Goal: Task Accomplishment & Management: Manage account settings

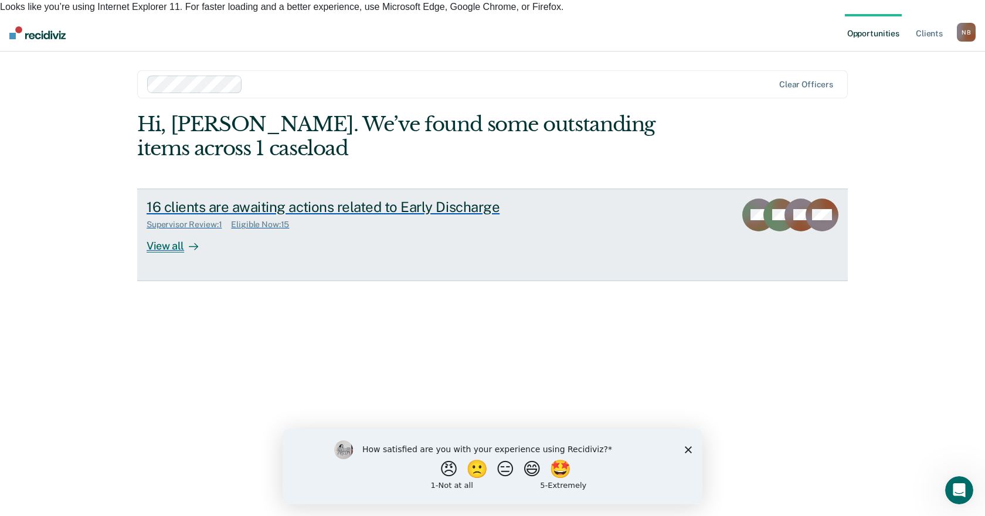
click at [138, 228] on link "16 clients are awaiting actions related to Early Discharge Supervisor Review : …" at bounding box center [492, 235] width 710 height 93
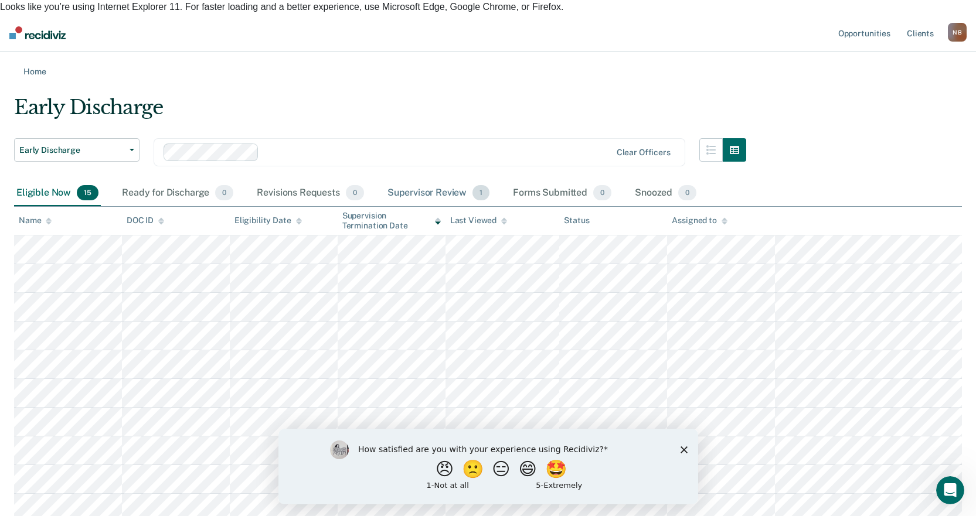
click at [437, 181] on div "Supervisor Review 1" at bounding box center [438, 194] width 107 height 26
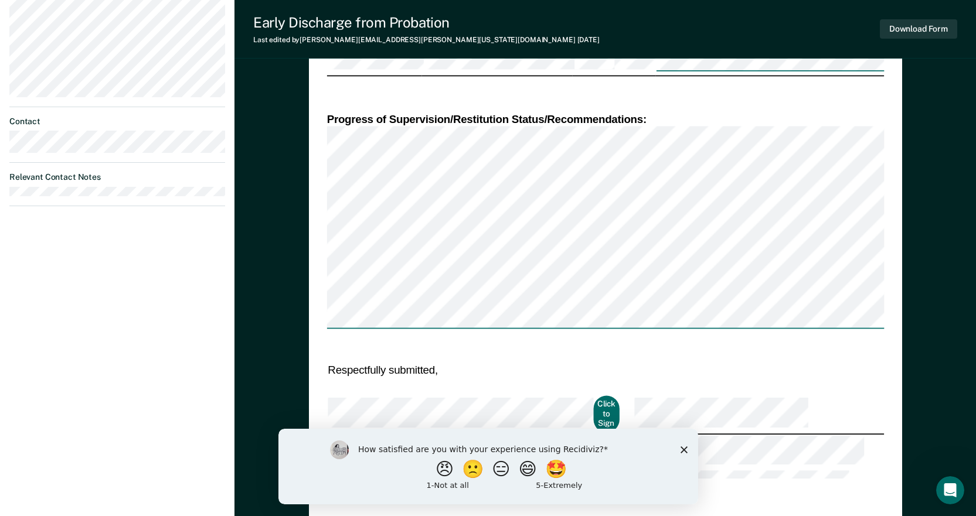
scroll to position [413, 0]
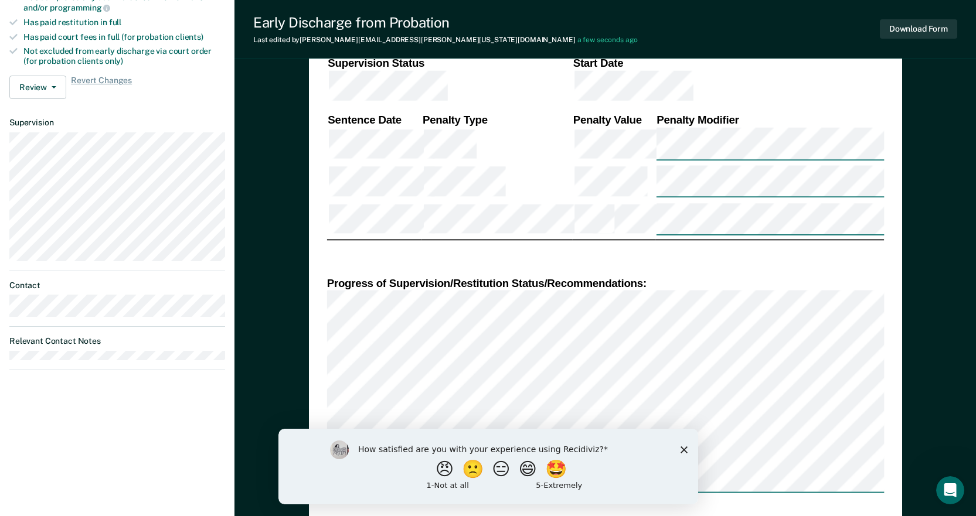
scroll to position [471, 0]
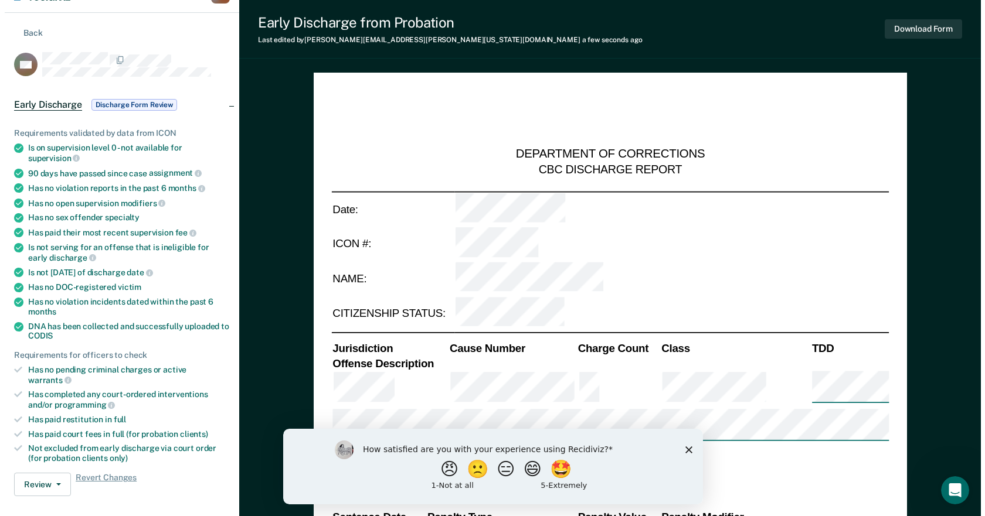
scroll to position [0, 0]
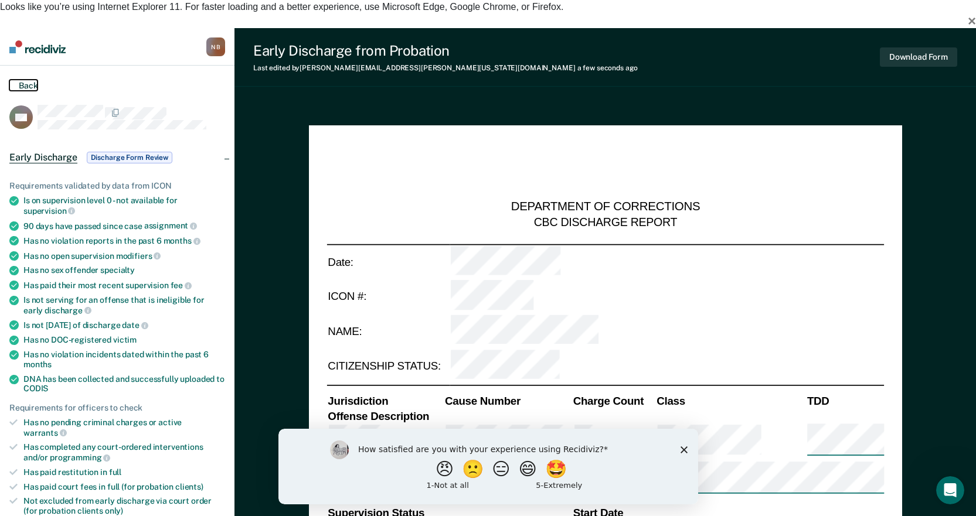
click at [28, 80] on button "Back" at bounding box center [23, 85] width 28 height 11
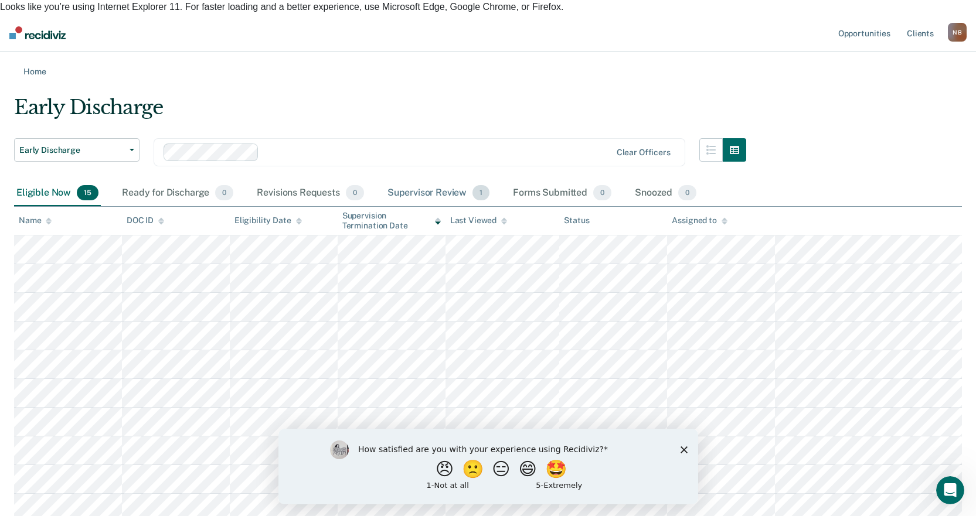
click at [426, 181] on div "Supervisor Review 1" at bounding box center [438, 194] width 107 height 26
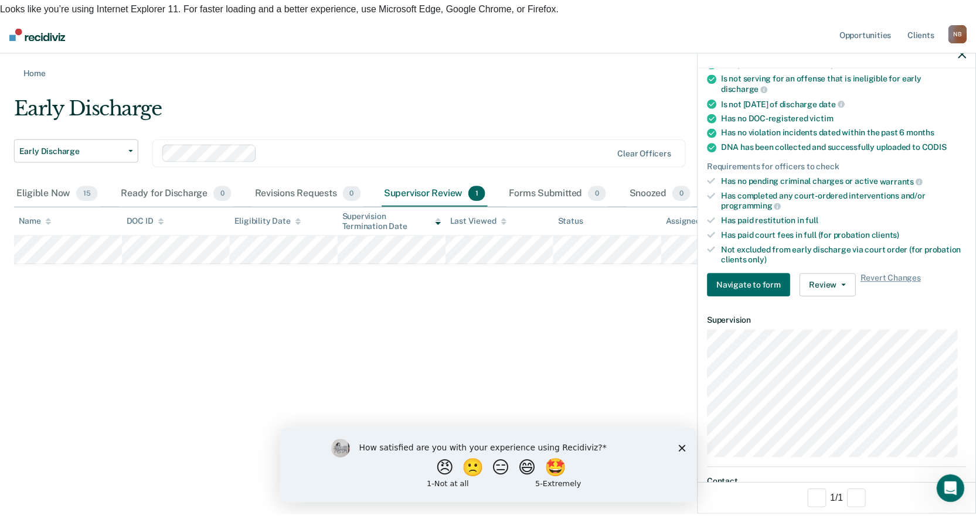
scroll to position [234, 0]
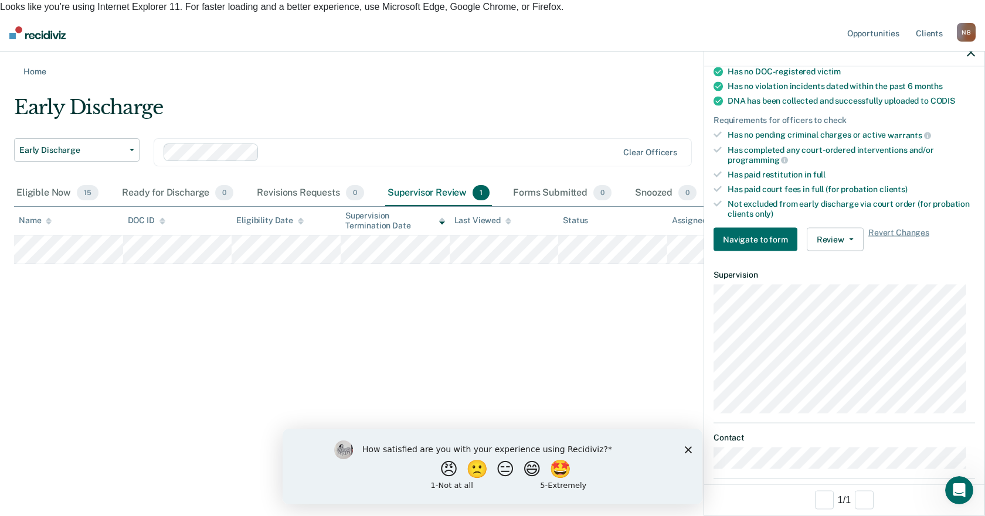
click at [844, 195] on ul "Requirements validated by data from ICON Is on supervision level 0 - not availa…" at bounding box center [843, 71] width 261 height 296
click at [845, 242] on button "Review" at bounding box center [835, 239] width 57 height 23
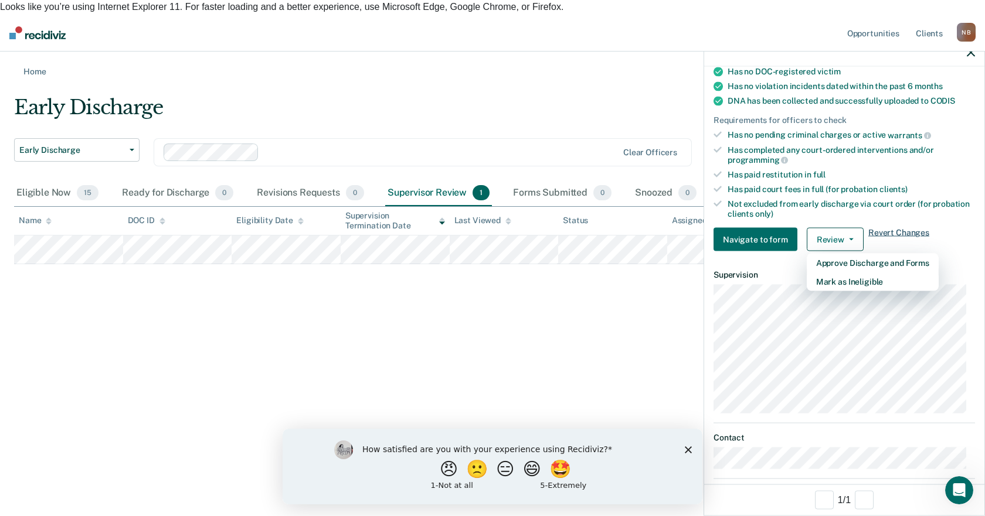
click at [878, 231] on span "Revert Changes" at bounding box center [898, 239] width 61 height 23
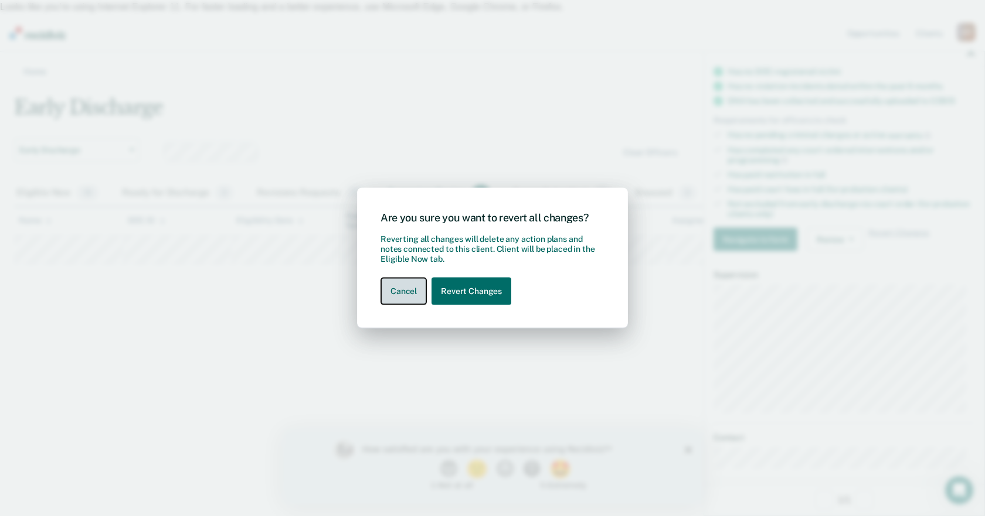
click at [402, 294] on button "Cancel" at bounding box center [403, 292] width 46 height 28
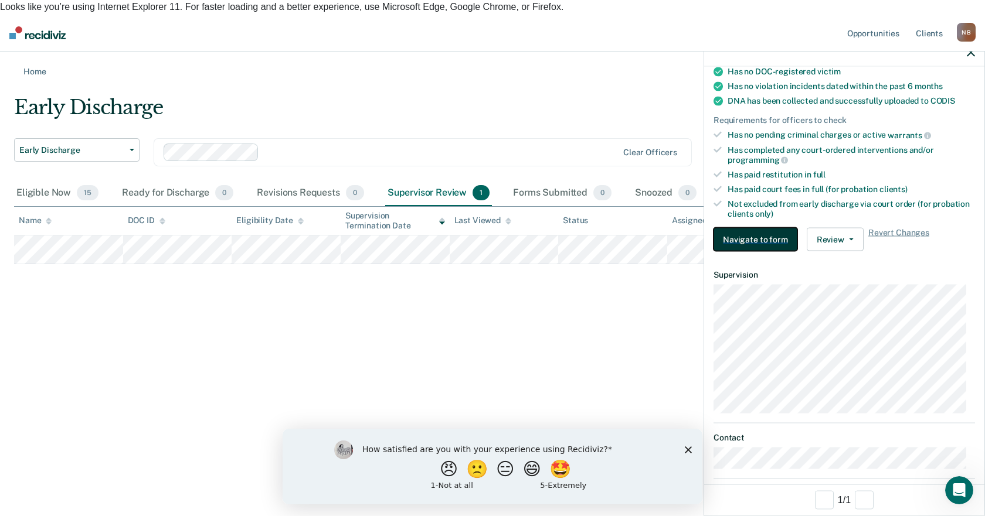
click at [751, 244] on button "Navigate to form" at bounding box center [755, 239] width 84 height 23
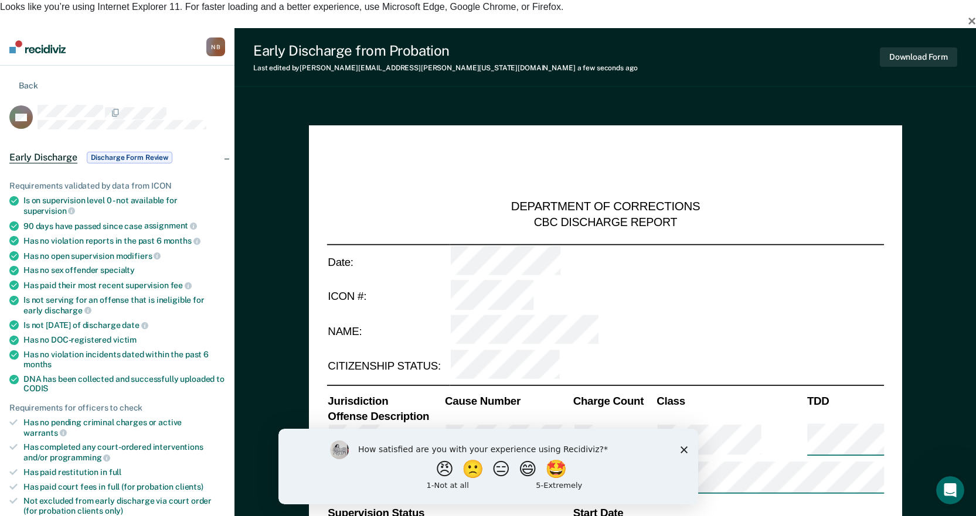
scroll to position [469, 0]
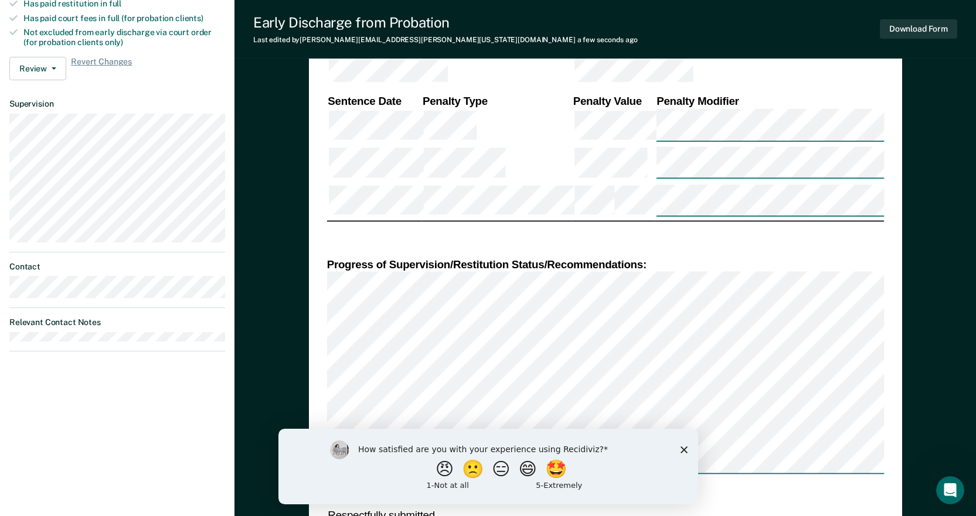
click at [315, 103] on div "DEPARTMENT OF CORRECTIONS CBC DISCHARGE REPORT Date: ICON #: NAME: CITIZENSHIP …" at bounding box center [605, 200] width 593 height 1089
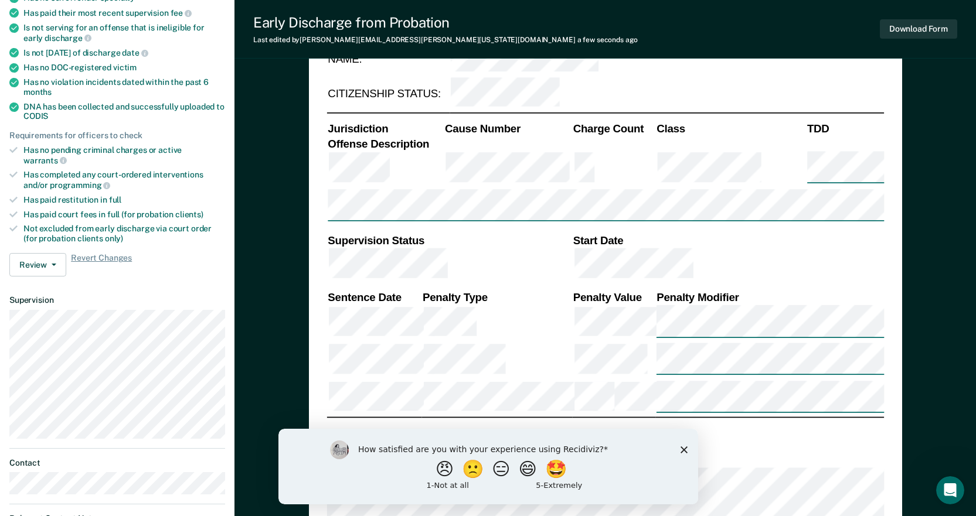
scroll to position [234, 0]
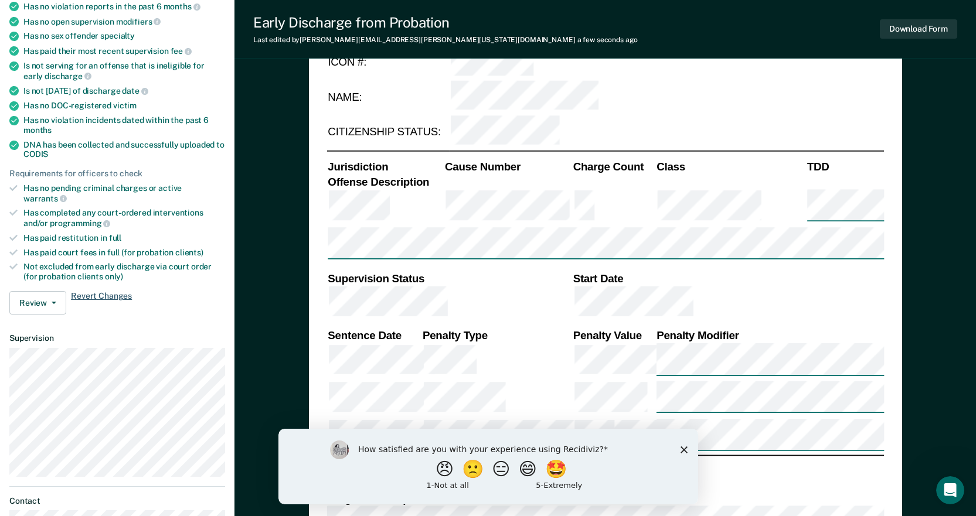
click at [91, 291] on span "Revert Changes" at bounding box center [101, 302] width 61 height 23
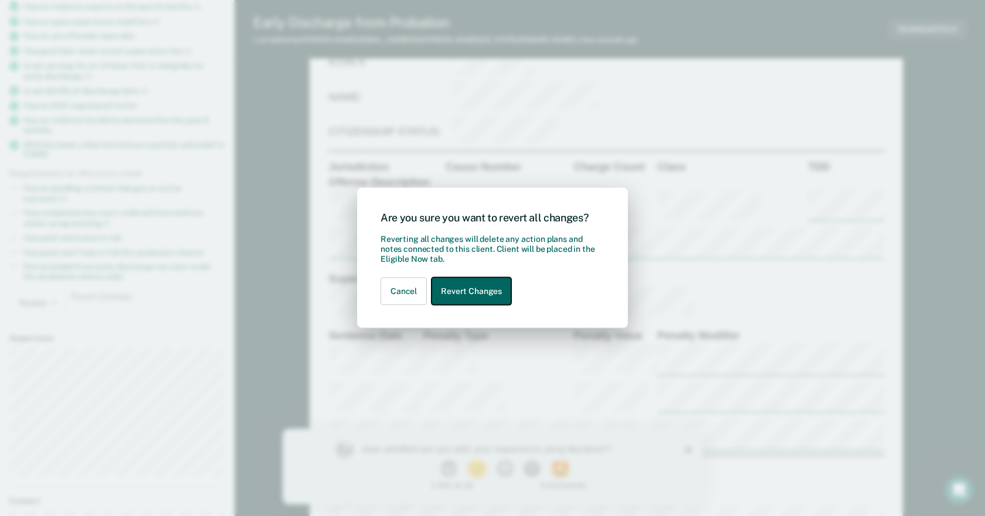
click at [458, 286] on button "Revert Changes" at bounding box center [471, 292] width 80 height 28
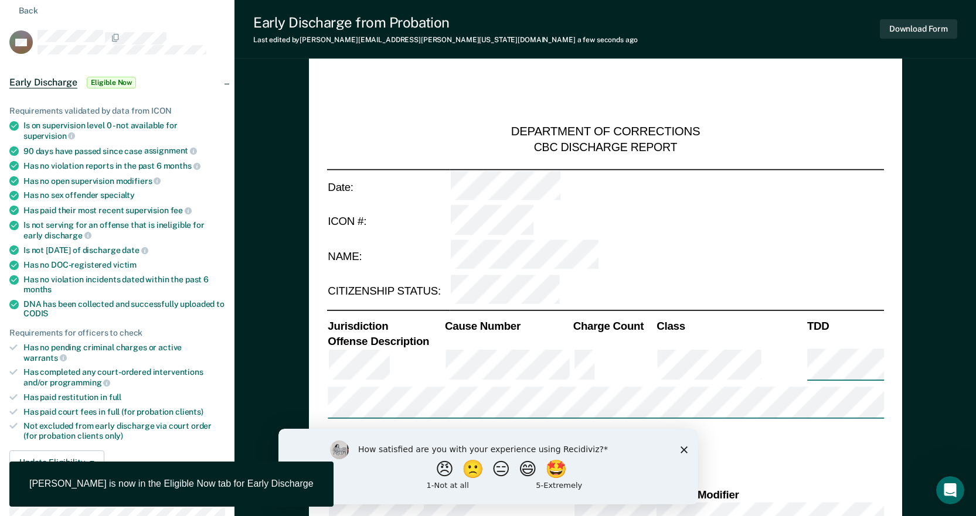
scroll to position [0, 0]
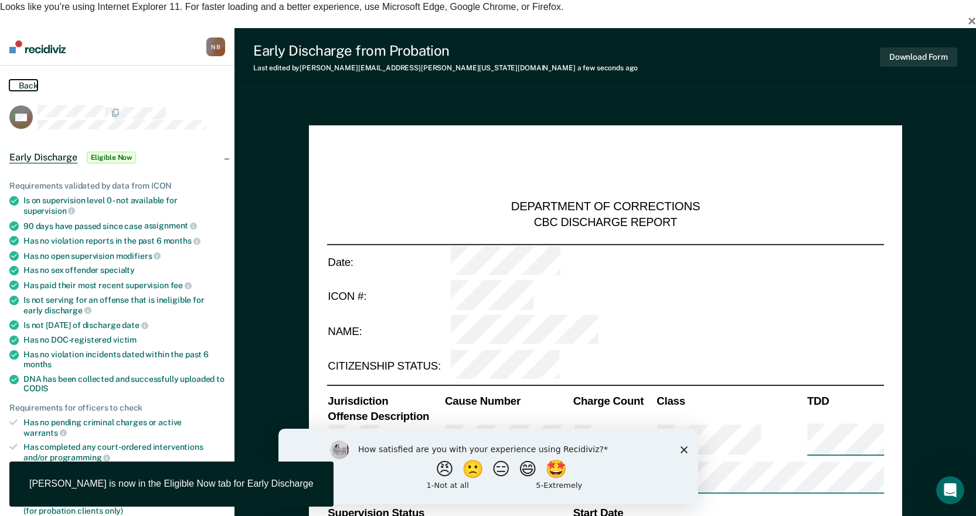
click at [36, 80] on button "Back" at bounding box center [23, 85] width 28 height 11
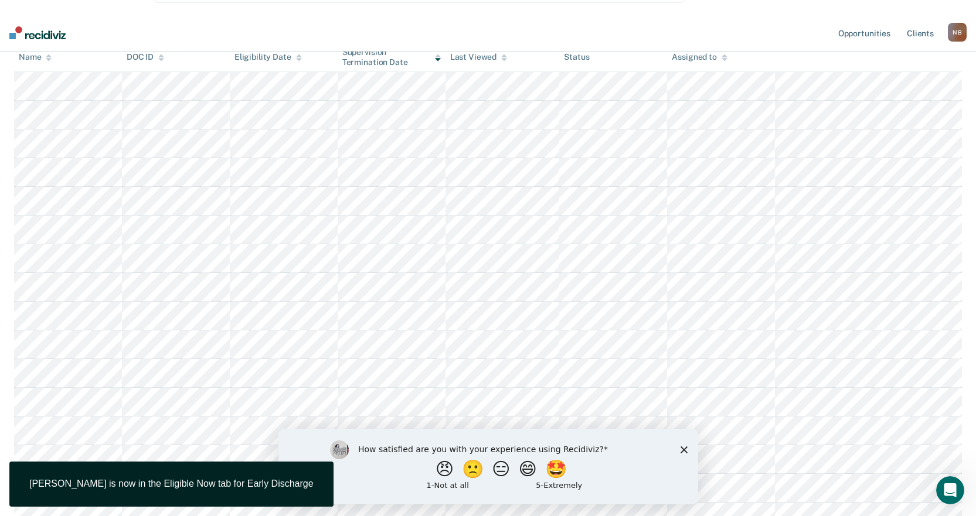
scroll to position [176, 0]
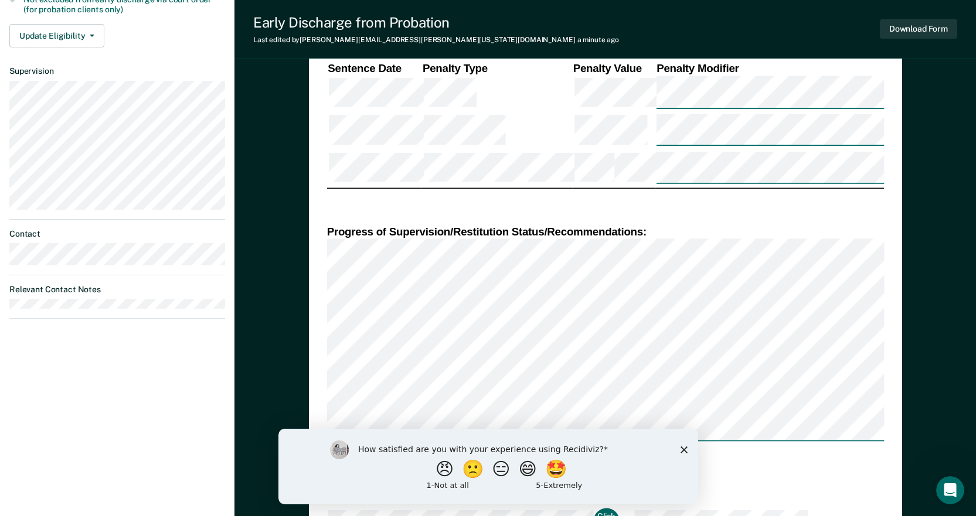
scroll to position [528, 0]
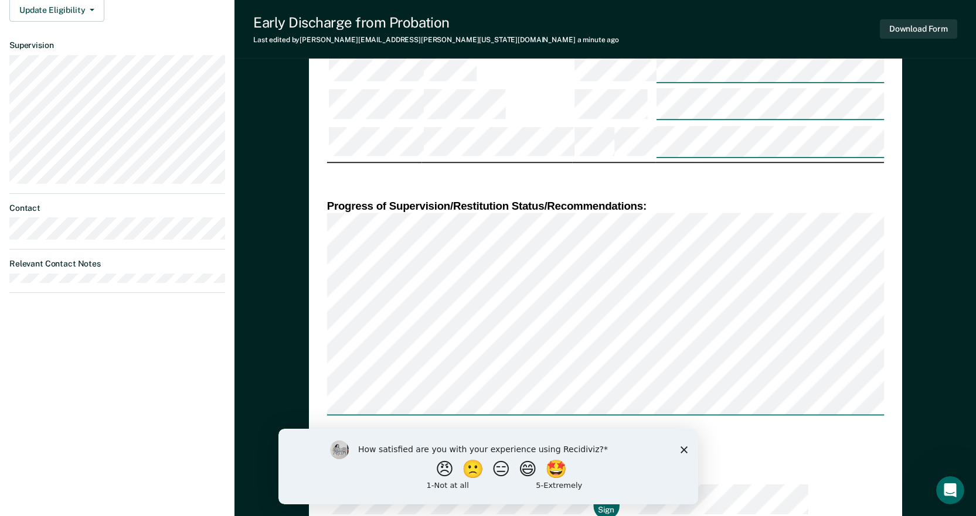
click at [566, 482] on td "Click to Sign" at bounding box center [474, 501] width 294 height 39
click at [593, 483] on button "Click to Sign" at bounding box center [606, 501] width 26 height 37
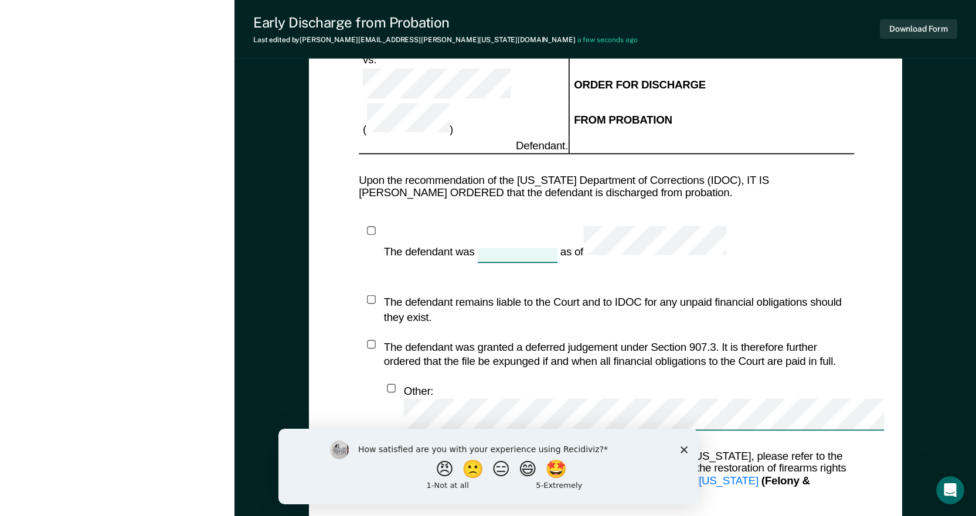
scroll to position [1233, 0]
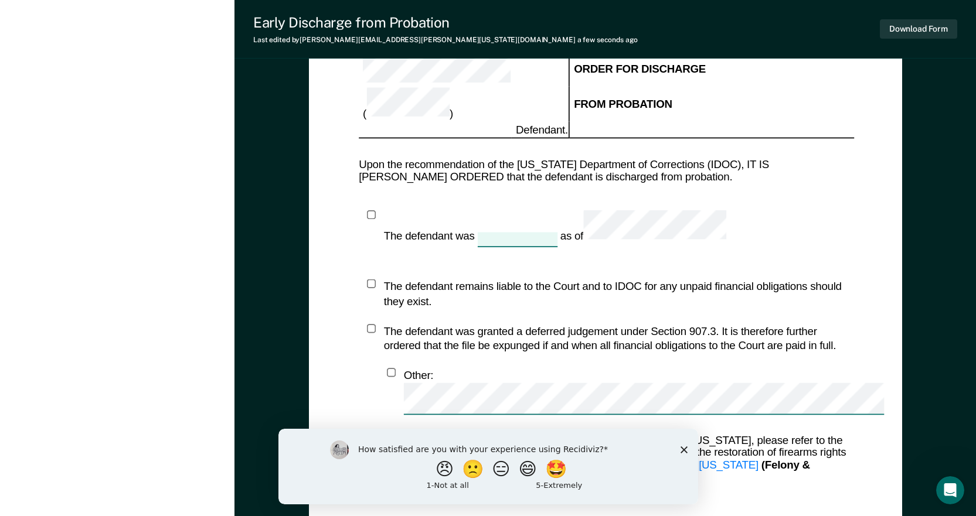
click at [682, 450] on polygon "Close survey" at bounding box center [683, 449] width 7 height 7
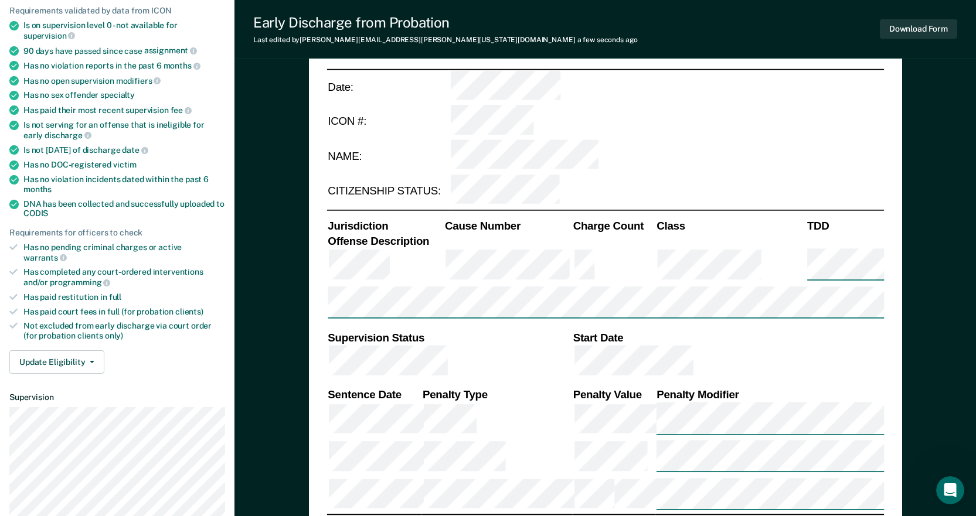
scroll to position [176, 0]
click at [80, 350] on button "Update Eligibility" at bounding box center [56, 361] width 95 height 23
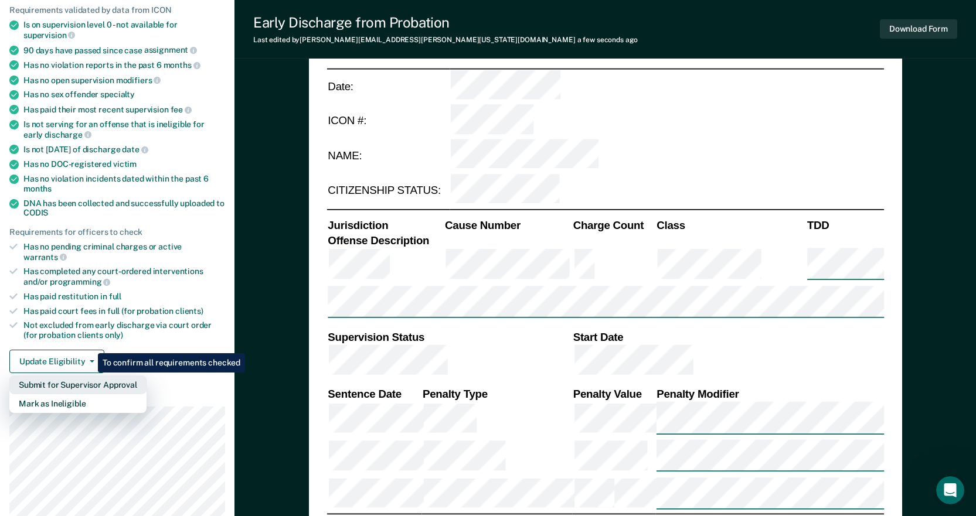
click at [89, 376] on button "Submit for Supervisor Approval" at bounding box center [77, 385] width 137 height 19
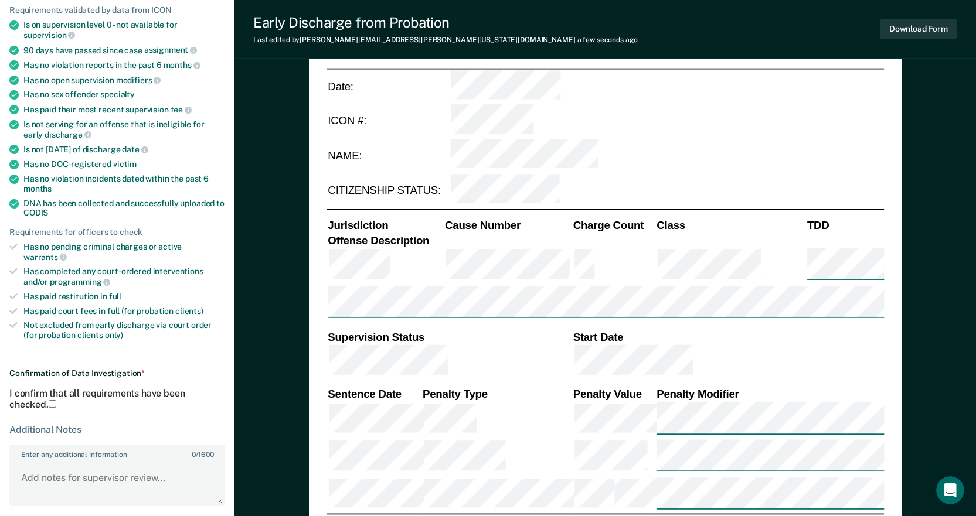
click at [98, 388] on span "I confirm that all requirements have been checked." at bounding box center [96, 399] width 175 height 22
click at [56, 400] on input "I confirm that all requirements have been checked." at bounding box center [53, 404] width 8 height 8
type textarea "x"
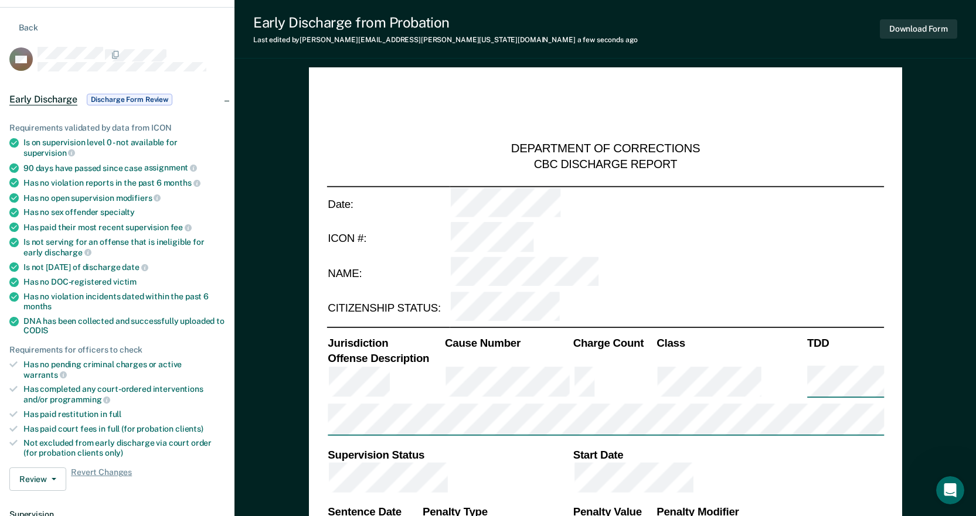
scroll to position [0, 0]
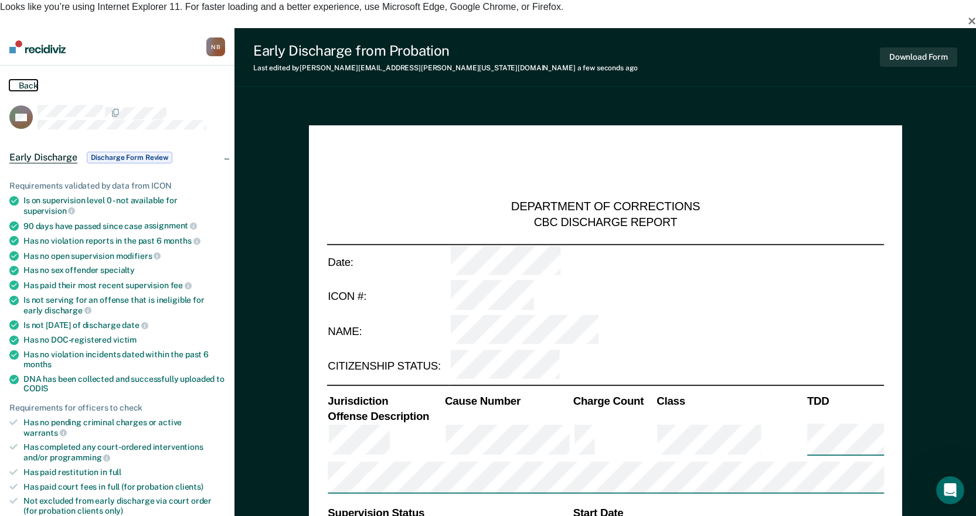
click at [25, 80] on button "Back" at bounding box center [23, 85] width 28 height 11
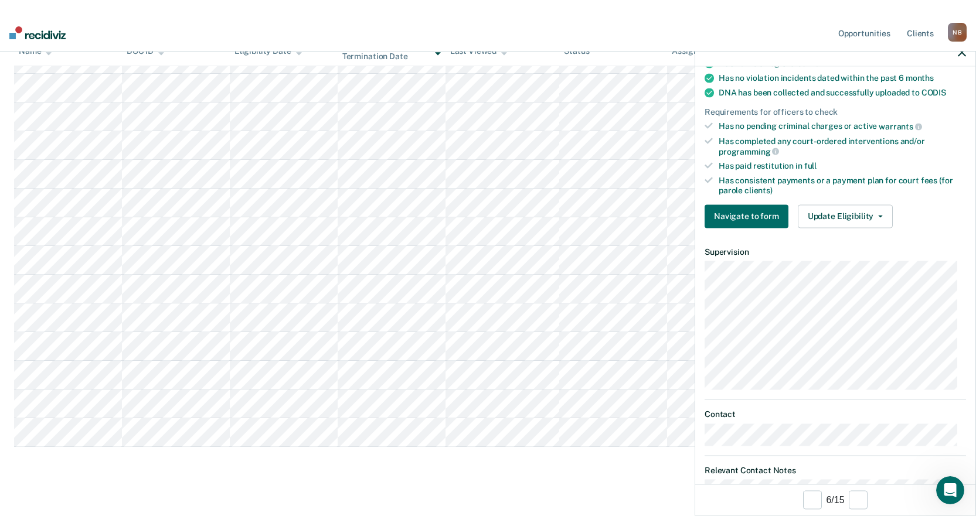
scroll to position [407, 0]
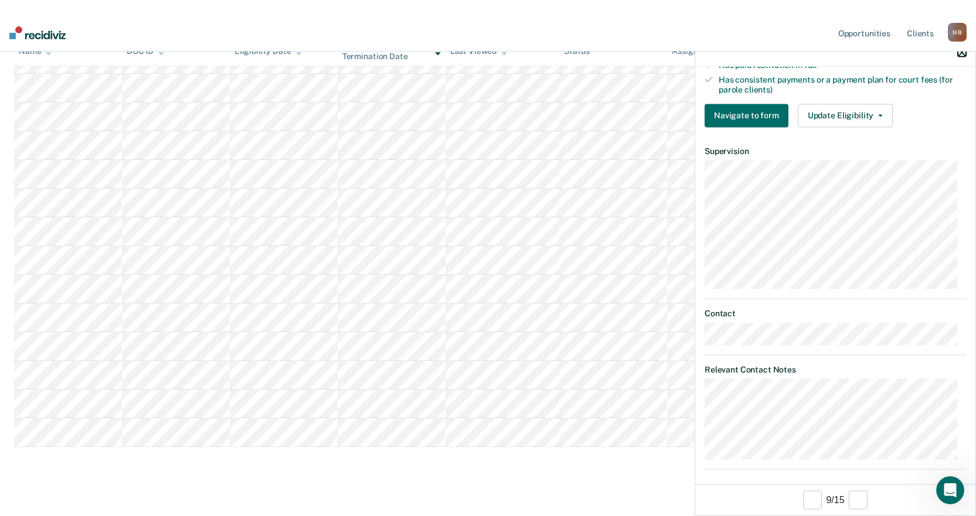
click at [960, 47] on button "button" at bounding box center [962, 52] width 8 height 10
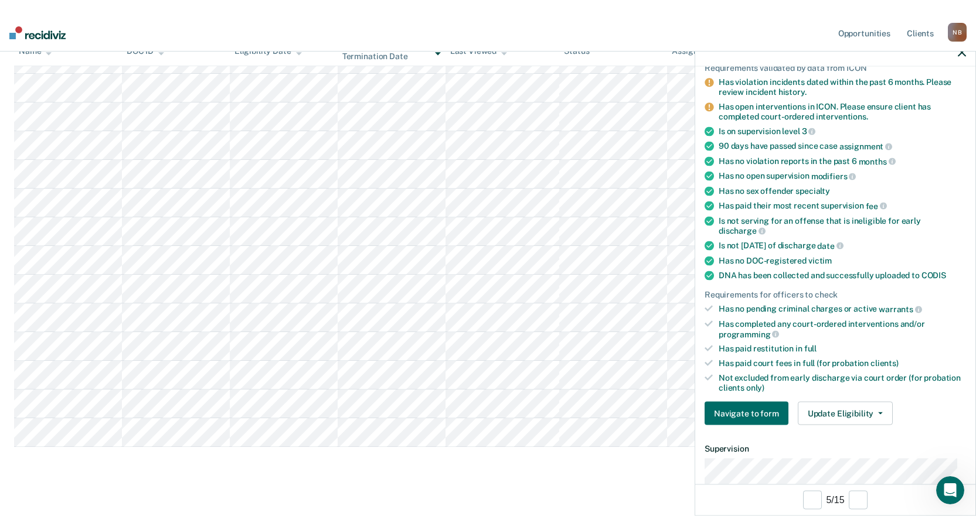
scroll to position [117, 0]
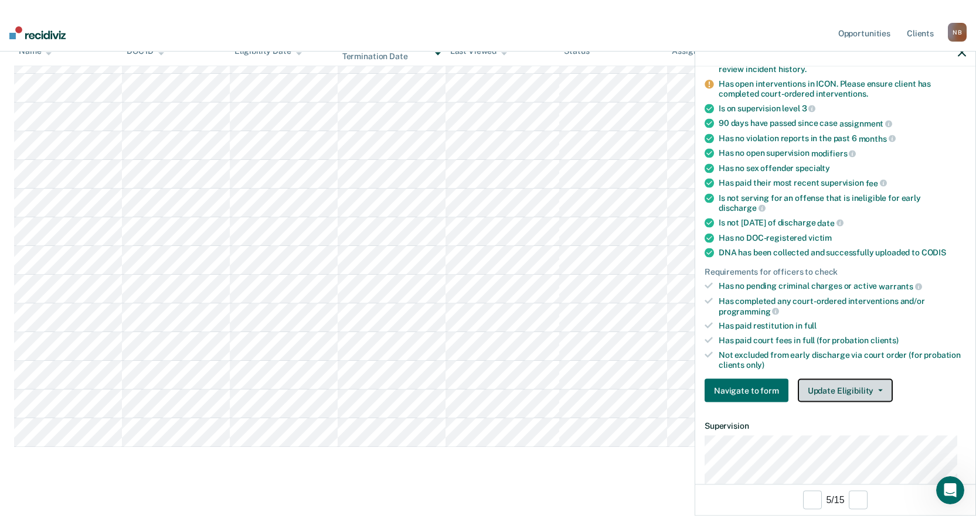
click at [837, 396] on button "Update Eligibility" at bounding box center [845, 390] width 95 height 23
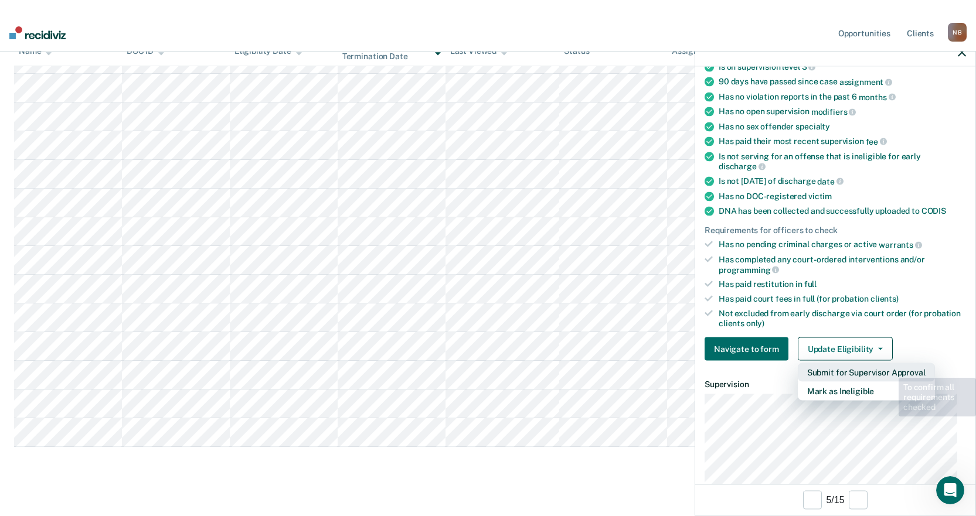
scroll to position [293, 0]
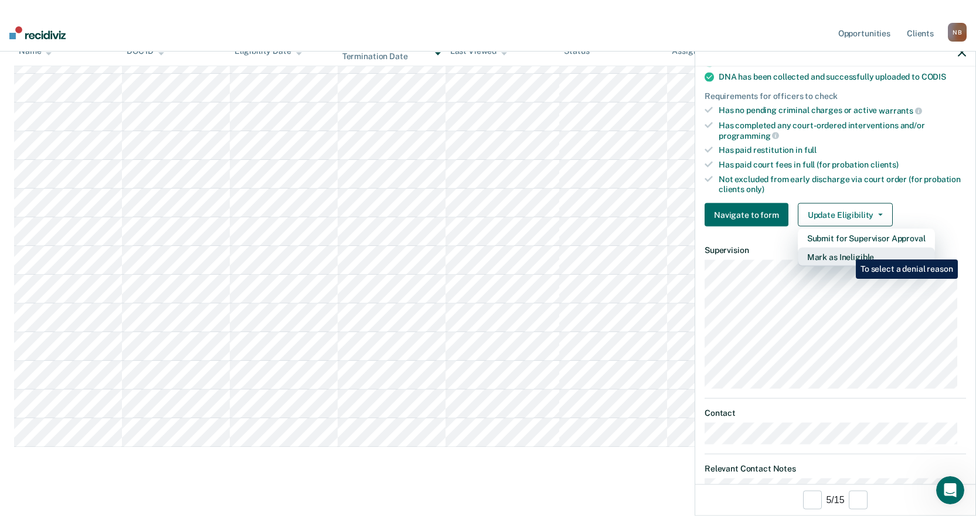
click at [847, 251] on button "Mark as Ineligible" at bounding box center [866, 257] width 137 height 19
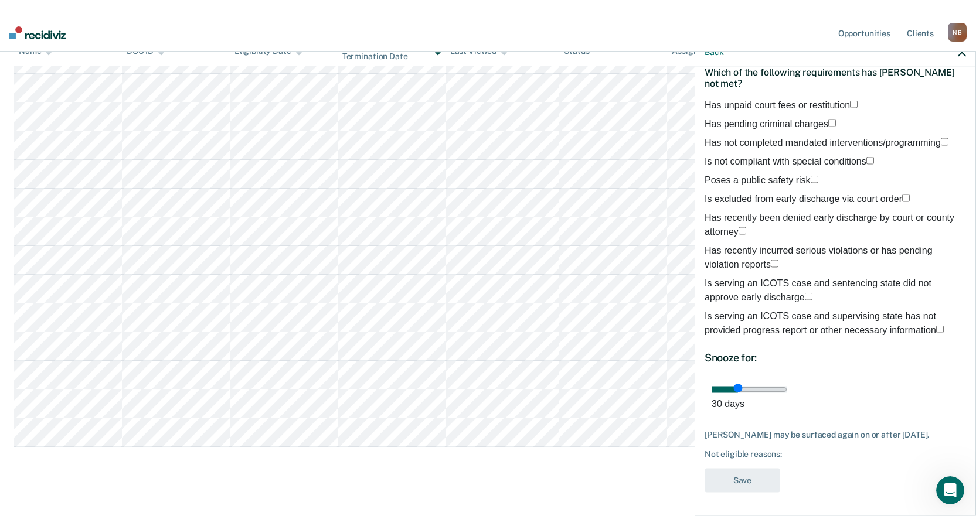
click at [815, 100] on span "Has unpaid court fees or restitution" at bounding box center [777, 105] width 145 height 10
click at [850, 100] on input "Has unpaid court fees or restitution" at bounding box center [854, 104] width 8 height 8
drag, startPoint x: 790, startPoint y: 401, endPoint x: 869, endPoint y: 404, distance: 79.2
type input "60"
click at [787, 393] on input "range" at bounding box center [750, 389] width 76 height 6
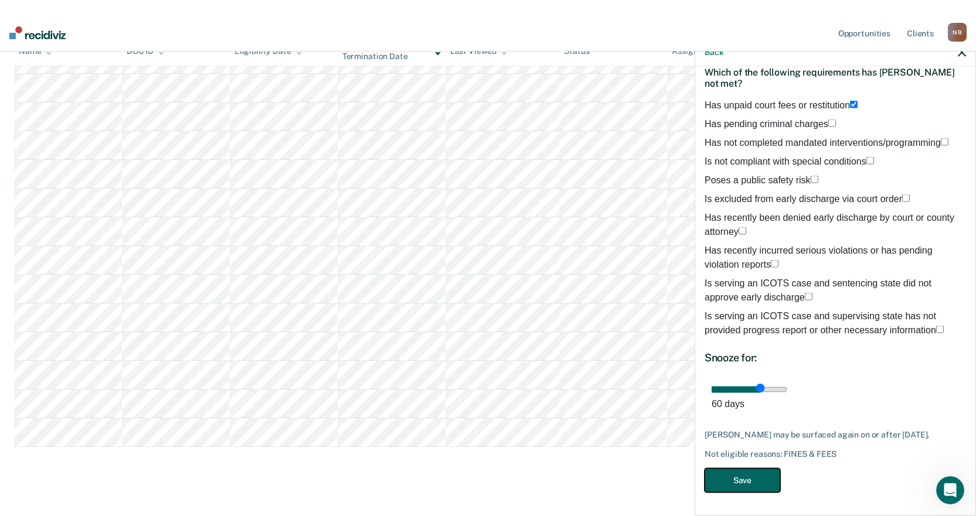
click at [737, 475] on button "Save" at bounding box center [743, 480] width 76 height 24
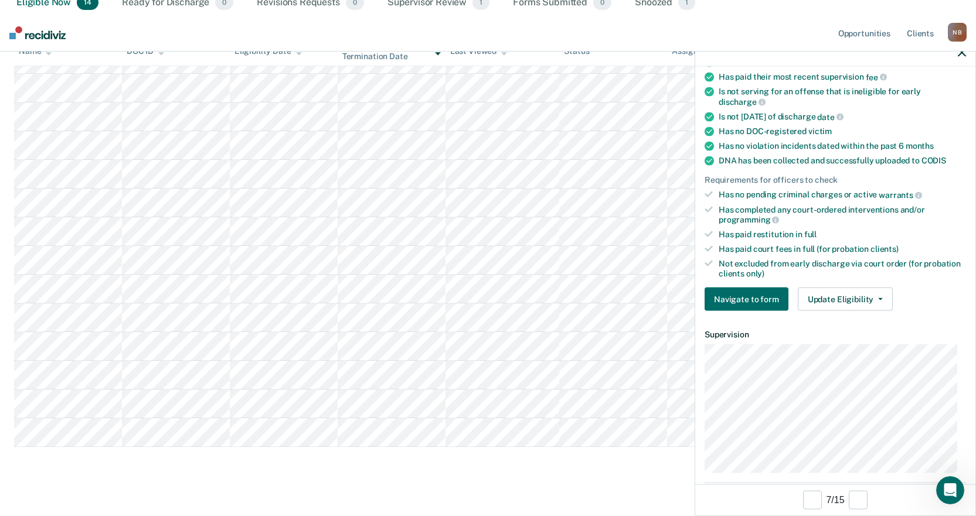
scroll to position [176, 0]
click at [848, 298] on button "Update Eligibility" at bounding box center [845, 298] width 95 height 23
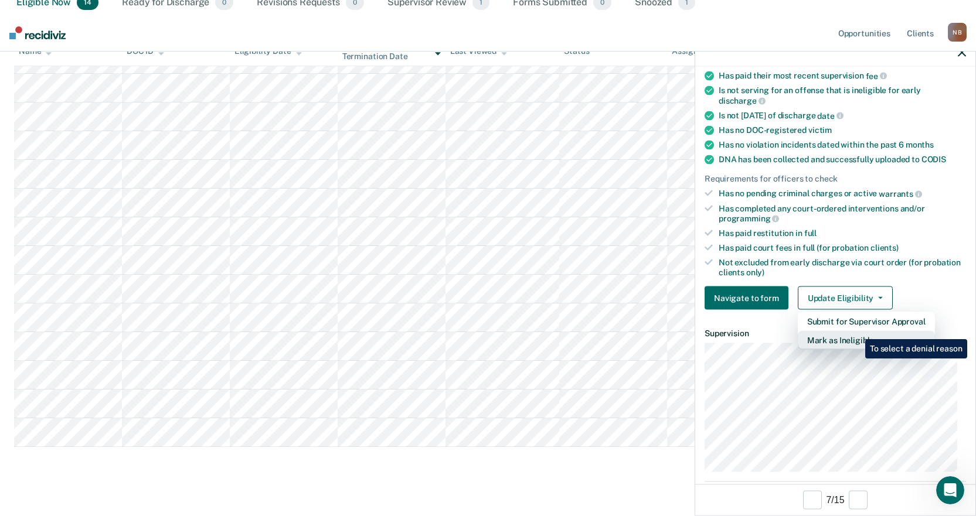
click at [856, 331] on button "Mark as Ineligible" at bounding box center [866, 340] width 137 height 19
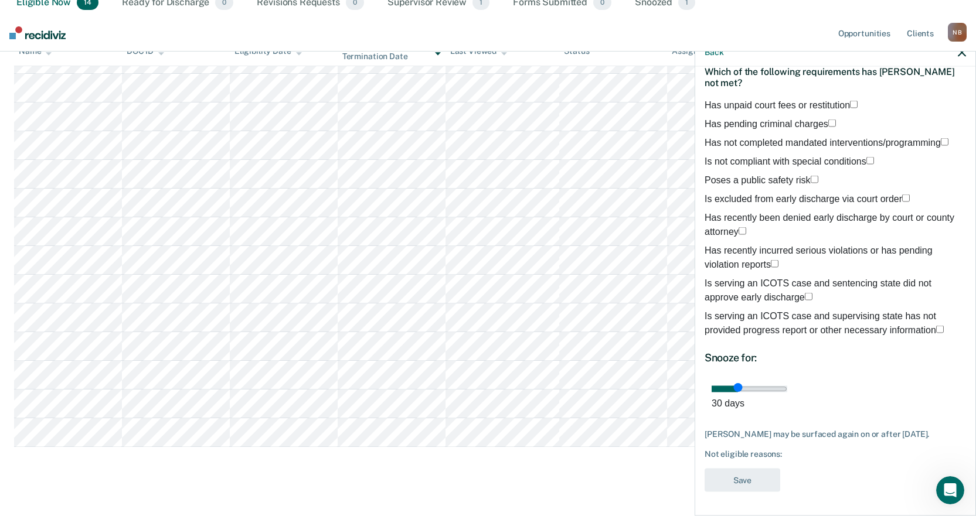
scroll to position [81, 0]
click at [795, 118] on span "Has pending criminal charges" at bounding box center [767, 123] width 124 height 10
click at [828, 119] on input "Has pending criminal charges" at bounding box center [832, 123] width 8 height 8
drag, startPoint x: 792, startPoint y: 389, endPoint x: 1023, endPoint y: 390, distance: 231.5
type input "90"
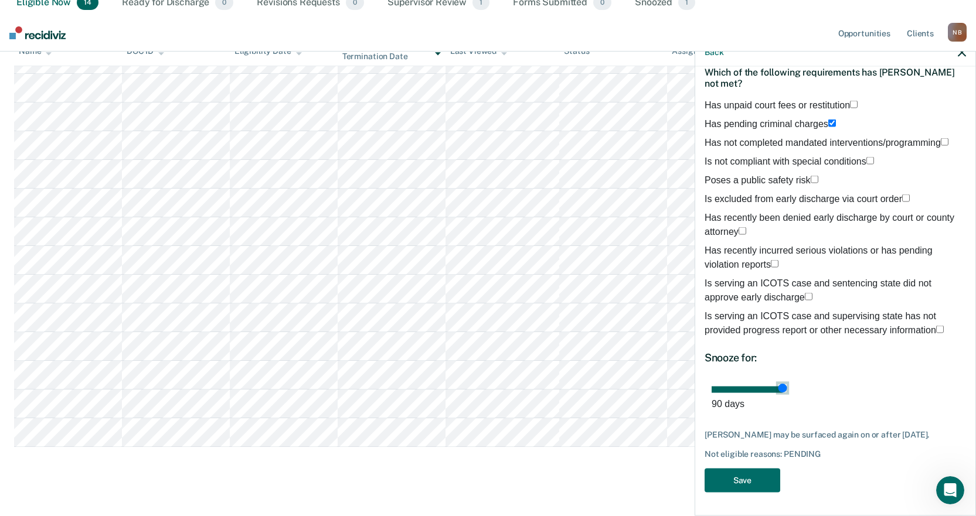
click at [787, 390] on input "range" at bounding box center [750, 389] width 76 height 6
click at [797, 329] on label "Is serving an ICOTS case and supervising state has not provided progress report…" at bounding box center [835, 323] width 261 height 28
click at [936, 329] on input "Is serving an ICOTS case and supervising state has not provided progress report…" at bounding box center [940, 329] width 8 height 8
click at [740, 480] on button "Save" at bounding box center [743, 480] width 76 height 24
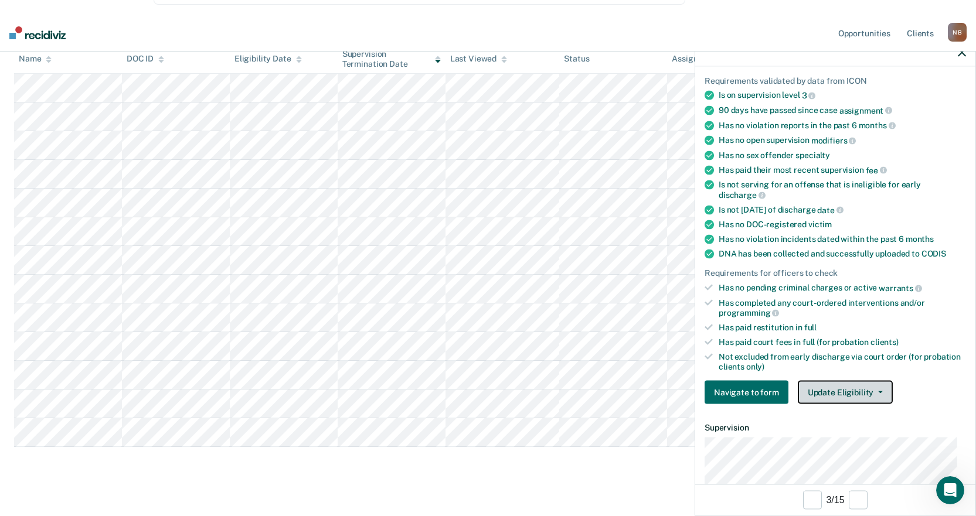
click at [857, 391] on button "Update Eligibility" at bounding box center [845, 392] width 95 height 23
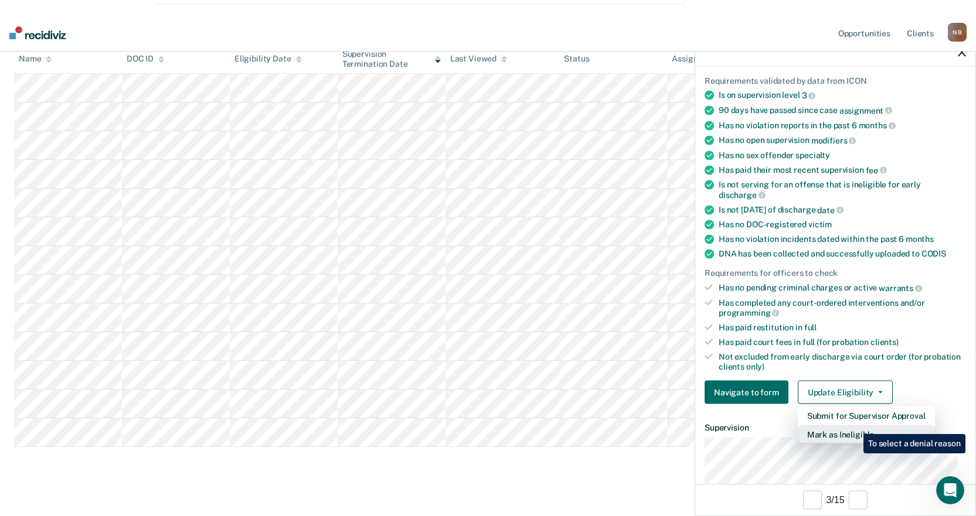
click at [855, 426] on button "Mark as Ineligible" at bounding box center [866, 435] width 137 height 19
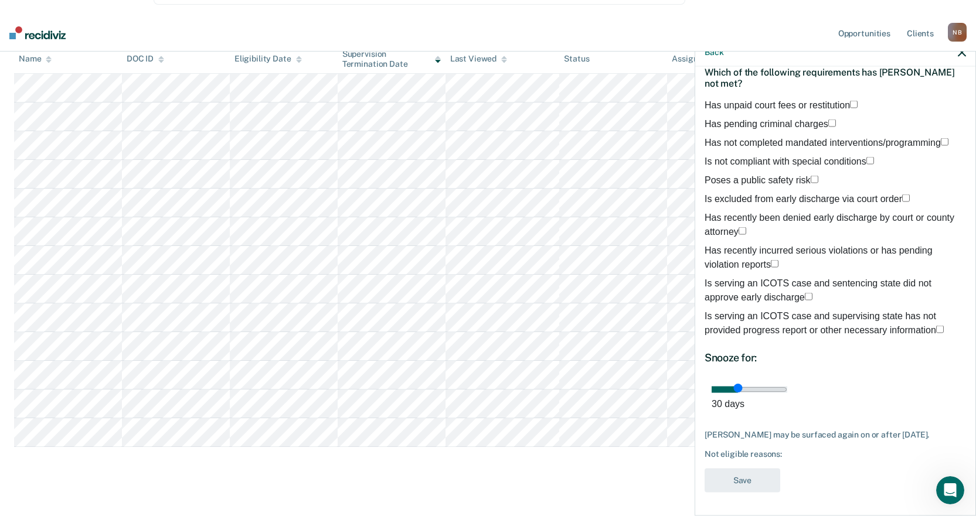
click at [768, 100] on span "Has unpaid court fees or restitution" at bounding box center [777, 105] width 145 height 10
click at [850, 100] on input "Has unpaid court fees or restitution" at bounding box center [854, 104] width 8 height 8
drag, startPoint x: 790, startPoint y: 391, endPoint x: 1000, endPoint y: 391, distance: 209.9
type input "90"
click at [787, 391] on input "range" at bounding box center [750, 389] width 76 height 6
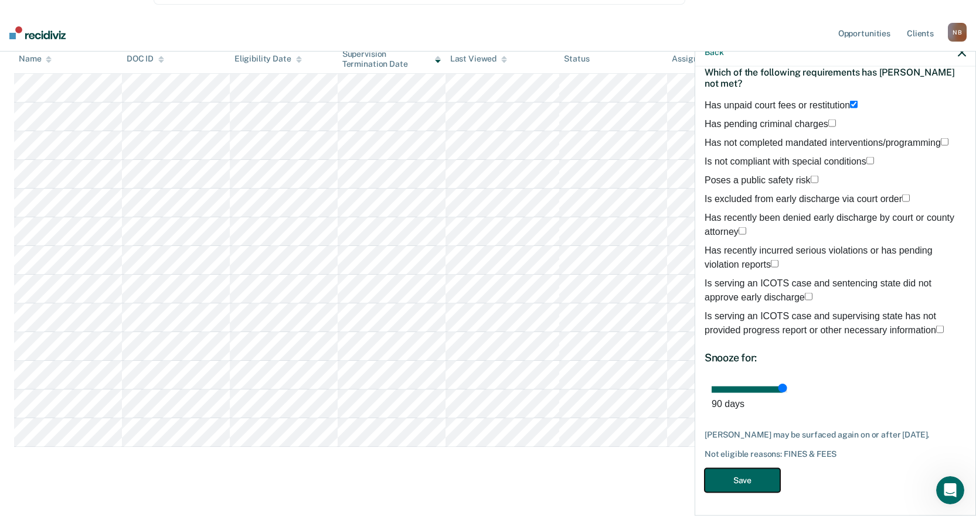
click at [734, 482] on button "Save" at bounding box center [743, 480] width 76 height 24
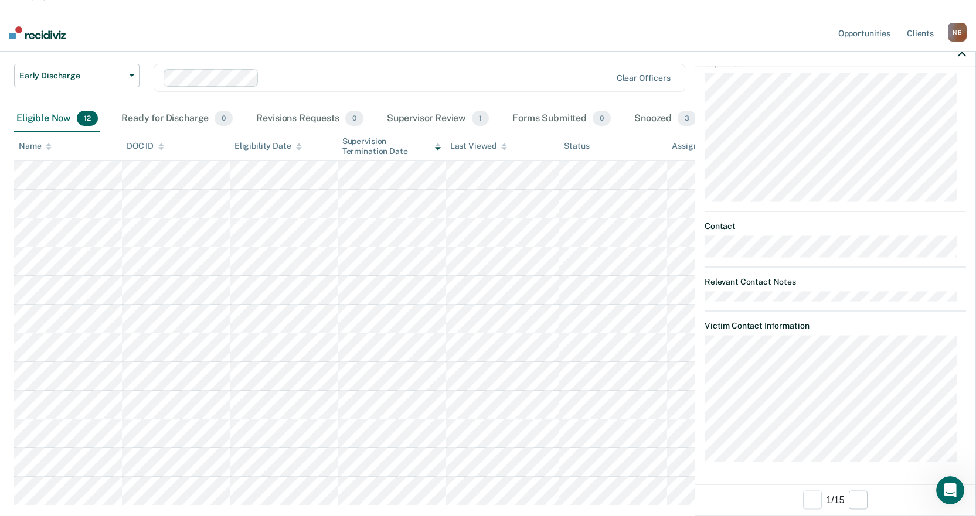
scroll to position [393, 0]
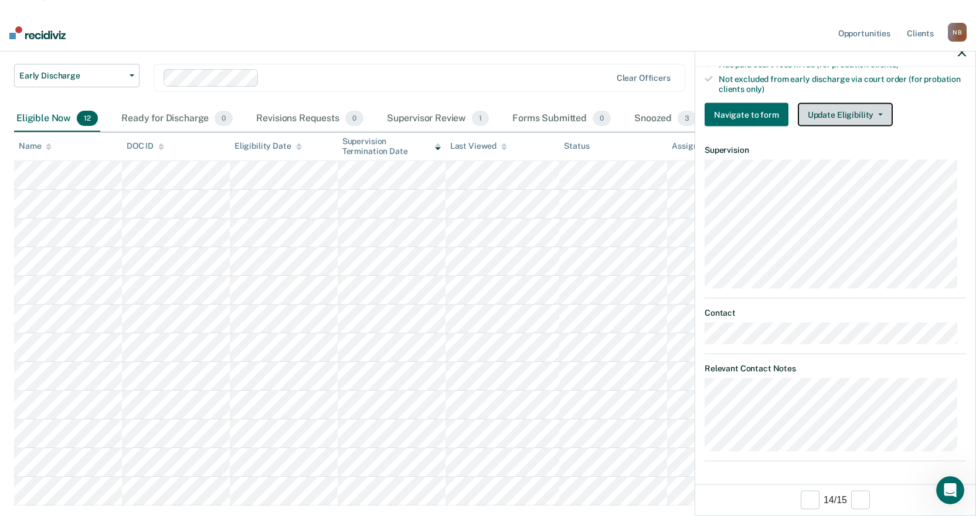
click at [864, 118] on button "Update Eligibility" at bounding box center [845, 114] width 95 height 23
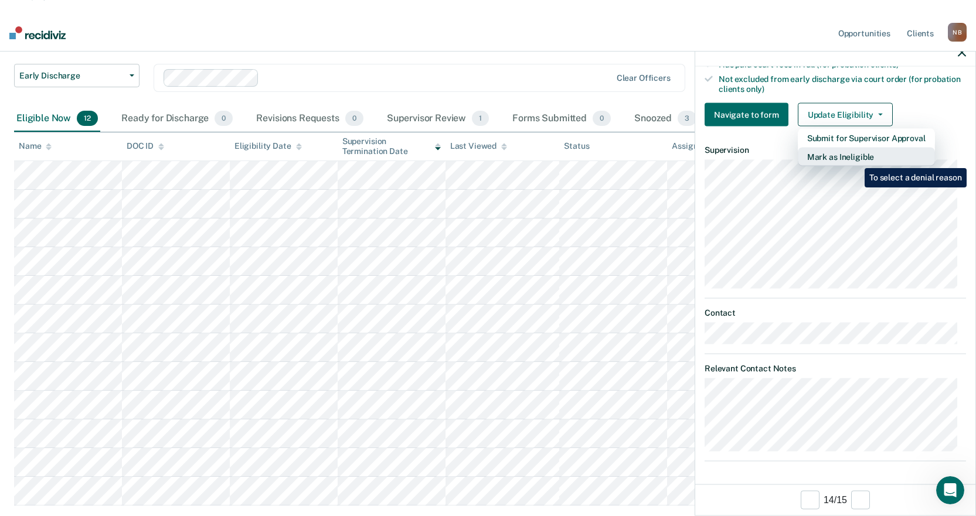
click at [856, 159] on button "Mark as Ineligible" at bounding box center [866, 157] width 137 height 19
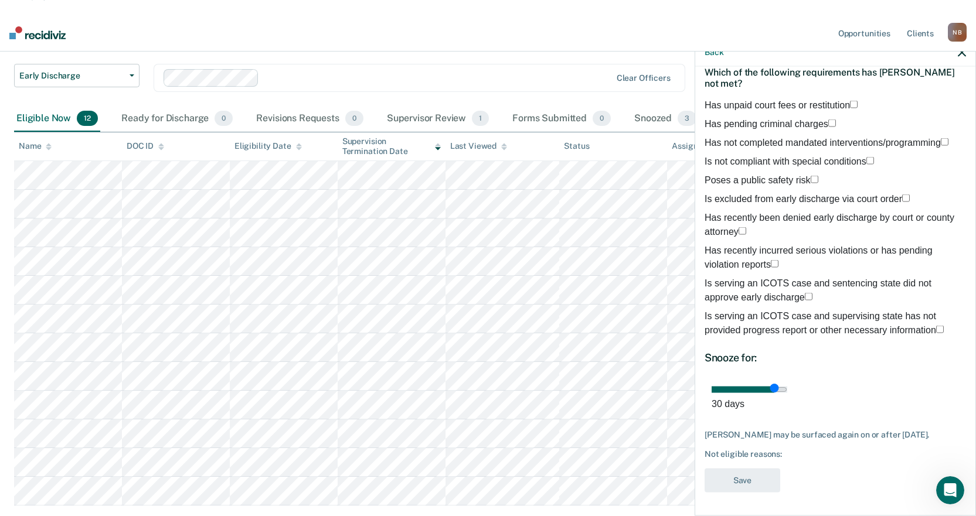
click at [781, 79] on div "Which of the following requirements has Julia Conger not met?" at bounding box center [835, 77] width 261 height 41
click at [782, 100] on span "Has unpaid court fees or restitution" at bounding box center [777, 105] width 145 height 10
click at [850, 100] on input "Has unpaid court fees or restitution" at bounding box center [854, 104] width 8 height 8
click at [848, 137] on span "Has not completed mandated interventions/programming" at bounding box center [823, 142] width 236 height 10
click at [941, 138] on input "Has not completed mandated interventions/programming" at bounding box center [945, 142] width 8 height 8
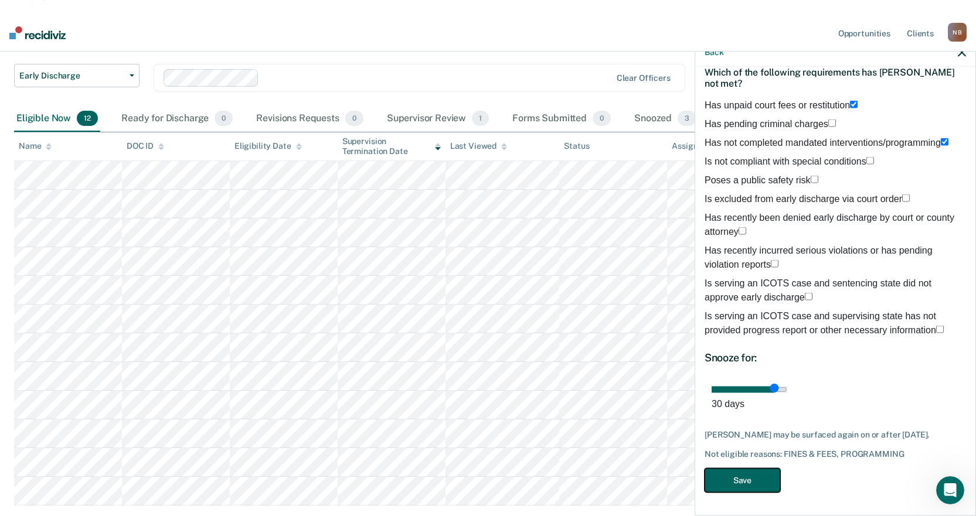
click at [756, 480] on button "Save" at bounding box center [743, 480] width 76 height 24
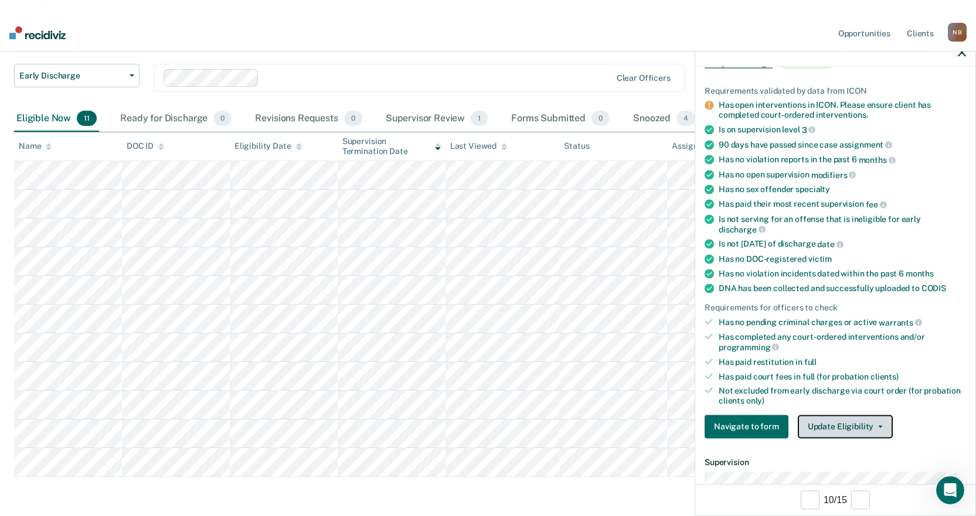
click at [853, 423] on button "Update Eligibility" at bounding box center [845, 426] width 95 height 23
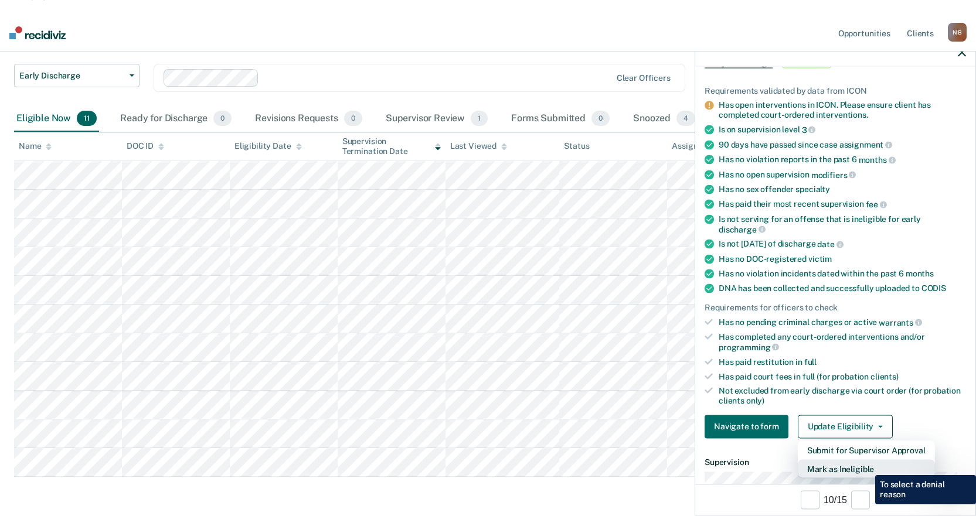
click at [866, 467] on button "Mark as Ineligible" at bounding box center [866, 469] width 137 height 19
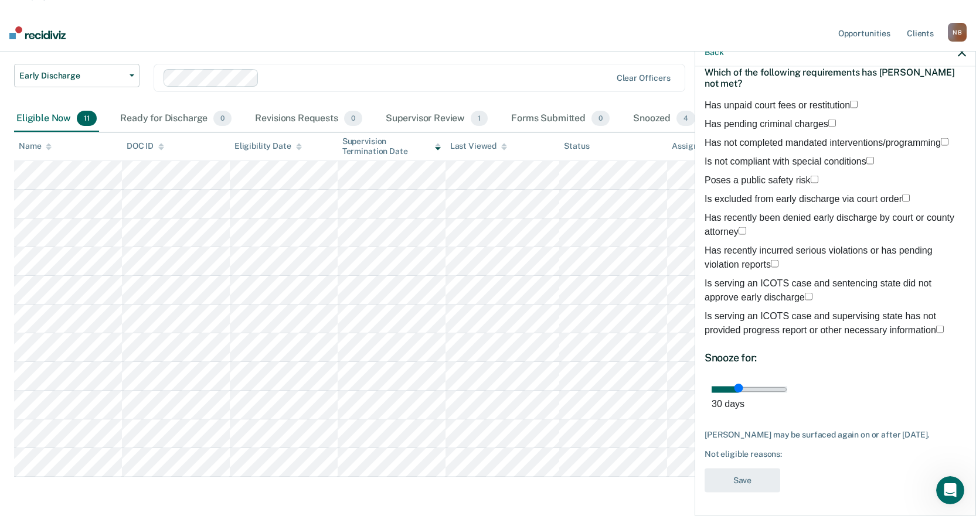
click at [765, 100] on span "Has unpaid court fees or restitution" at bounding box center [777, 105] width 145 height 10
click at [850, 100] on input "Has unpaid court fees or restitution" at bounding box center [854, 104] width 8 height 8
drag, startPoint x: 795, startPoint y: 399, endPoint x: 1029, endPoint y: 448, distance: 238.9
type input "87"
click at [787, 393] on input "range" at bounding box center [750, 389] width 76 height 6
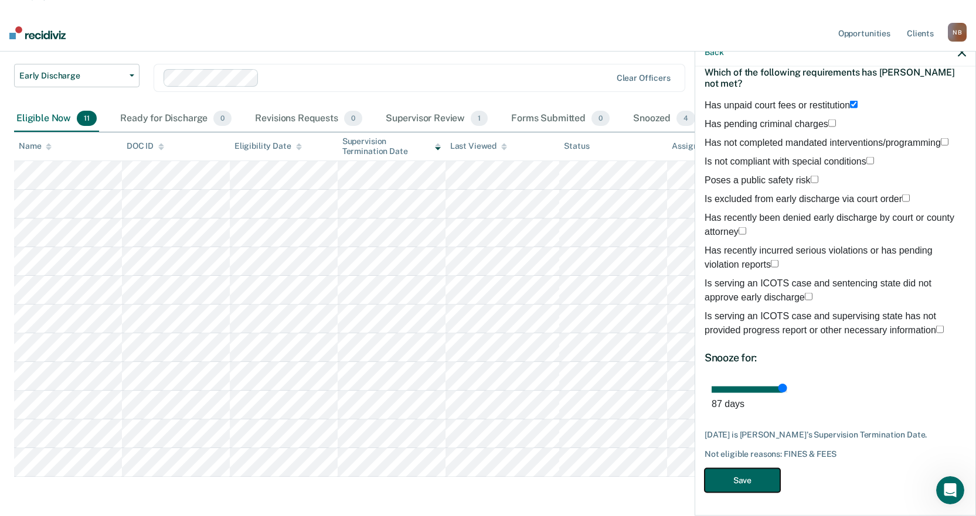
click at [754, 492] on button "Save" at bounding box center [743, 480] width 76 height 24
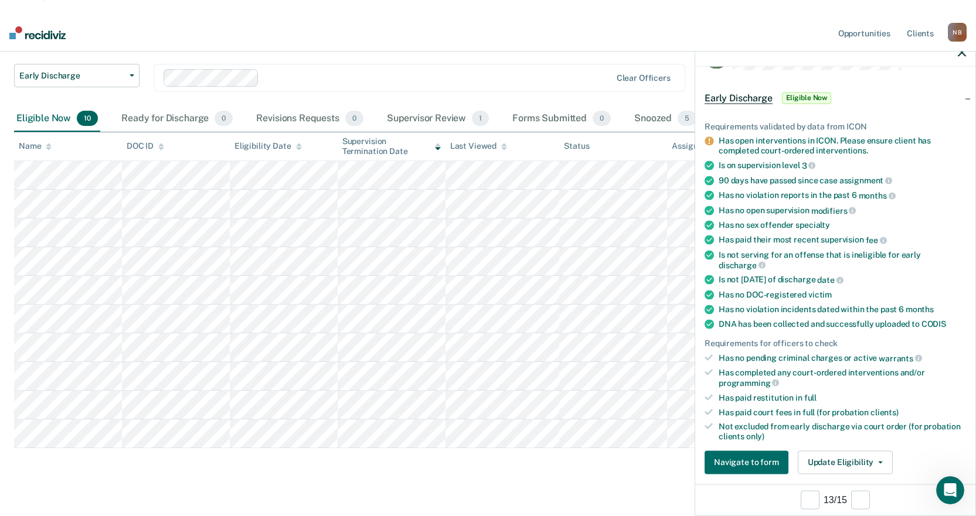
scroll to position [0, 0]
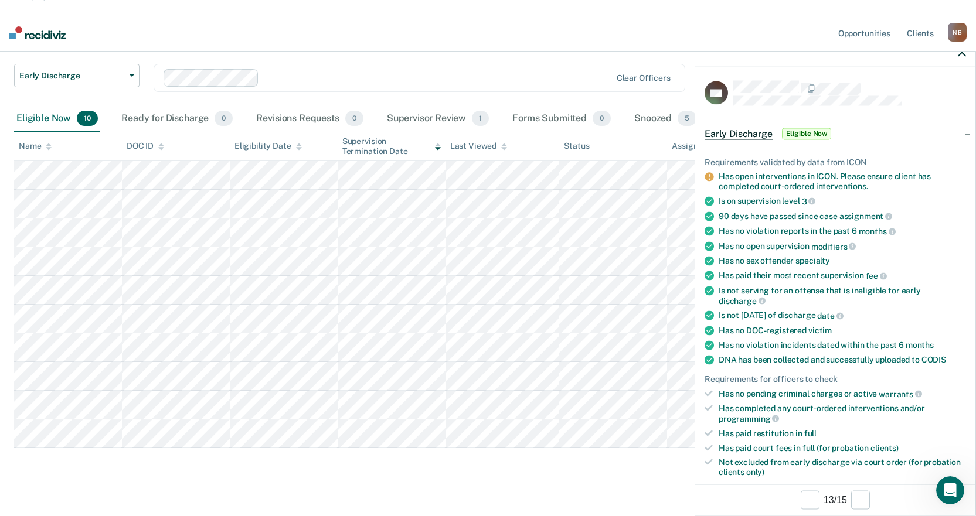
click at [965, 57] on div at bounding box center [835, 52] width 280 height 29
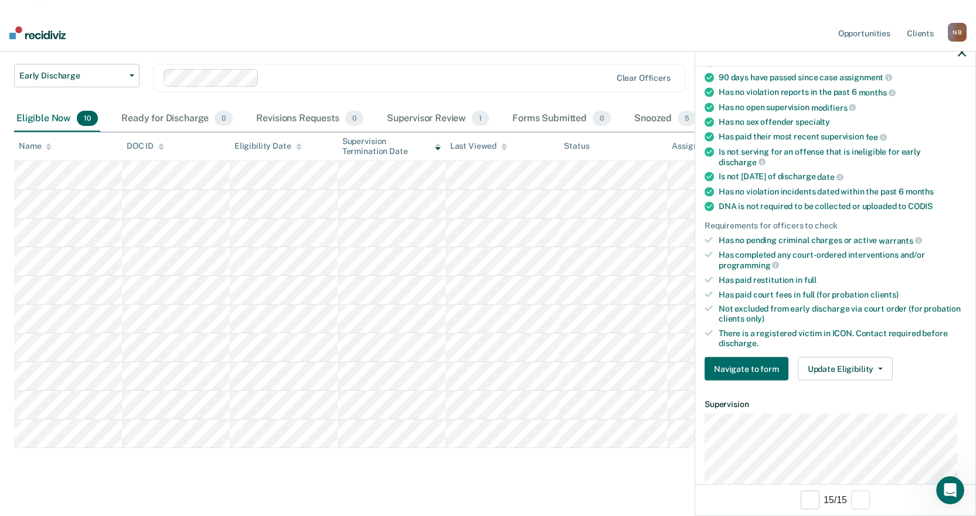
scroll to position [128, 0]
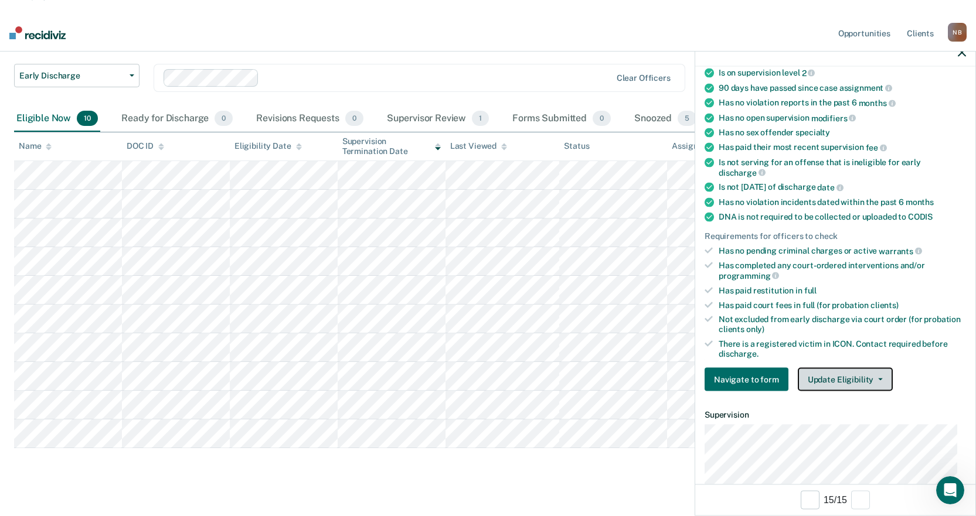
click at [856, 385] on button "Update Eligibility" at bounding box center [845, 379] width 95 height 23
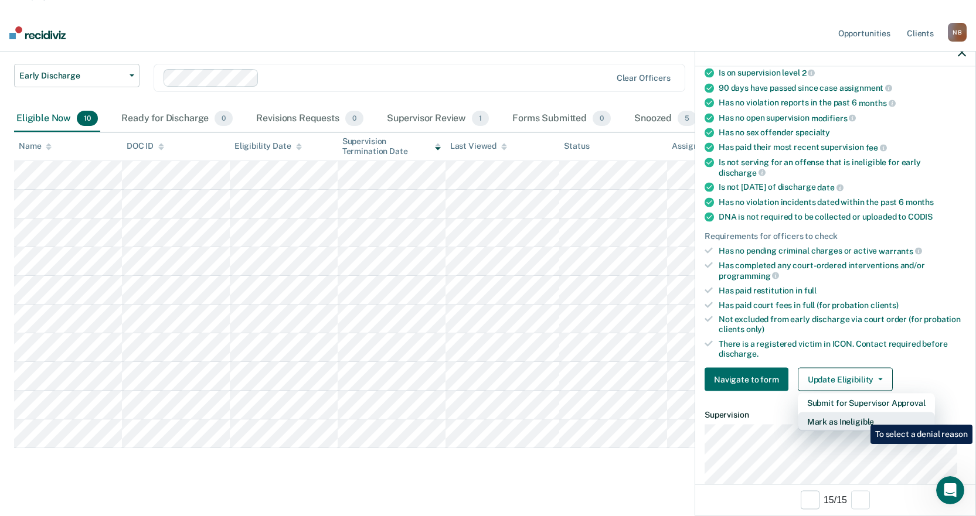
click at [862, 416] on button "Mark as Ineligible" at bounding box center [866, 422] width 137 height 19
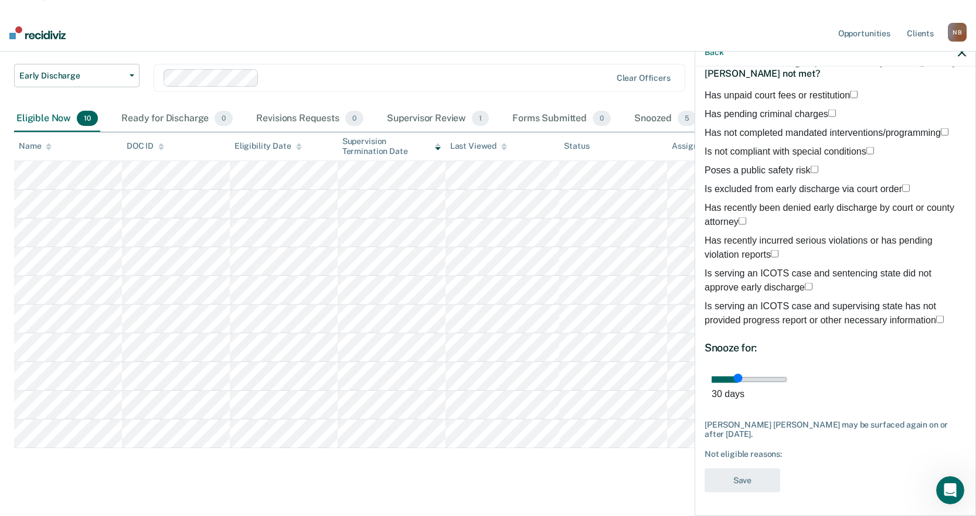
click at [784, 127] on span "Has not completed mandated interventions/programming" at bounding box center [823, 132] width 236 height 10
click at [941, 128] on input "Has not completed mandated interventions/programming" at bounding box center [945, 132] width 8 height 8
click at [790, 90] on span "Has unpaid court fees or restitution" at bounding box center [777, 95] width 145 height 10
click at [850, 90] on input "Has unpaid court fees or restitution" at bounding box center [854, 94] width 8 height 8
click at [753, 474] on button "Save" at bounding box center [743, 480] width 76 height 24
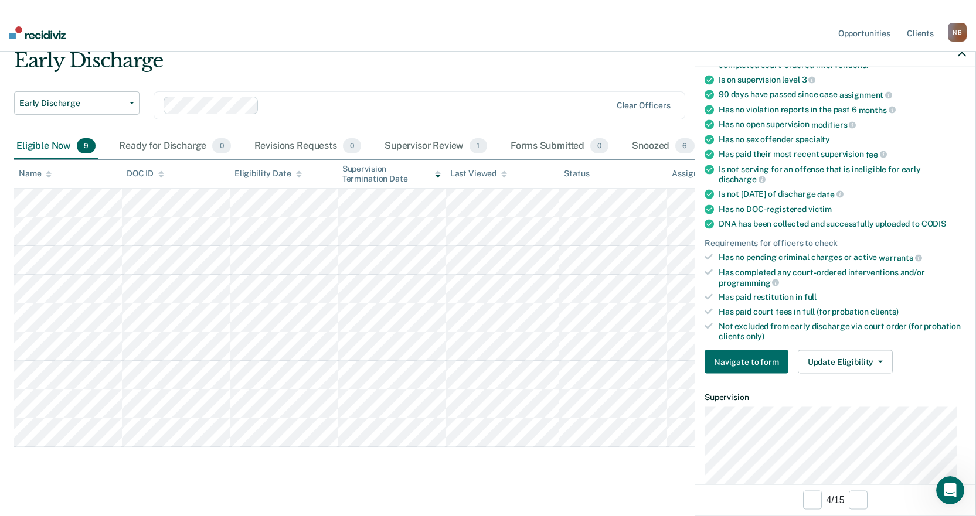
scroll to position [97, 0]
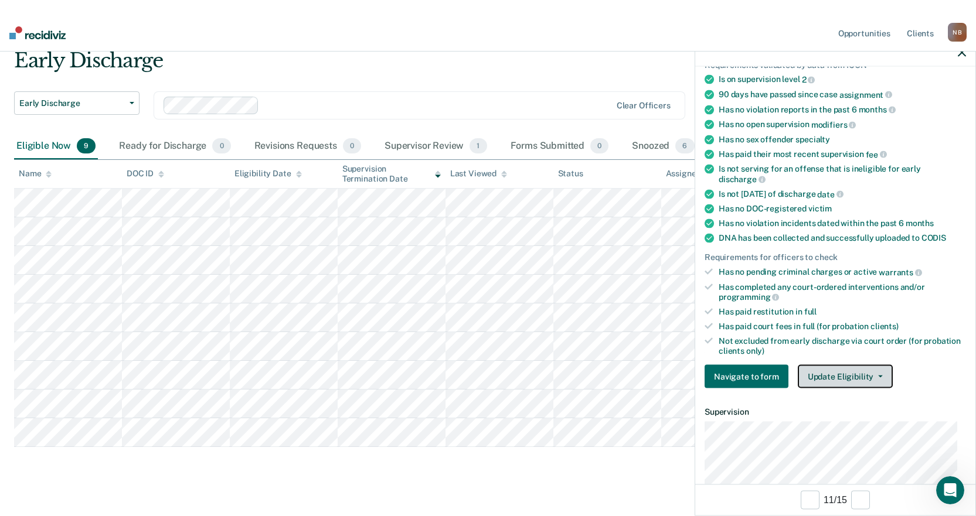
click at [870, 372] on button "Update Eligibility" at bounding box center [845, 376] width 95 height 23
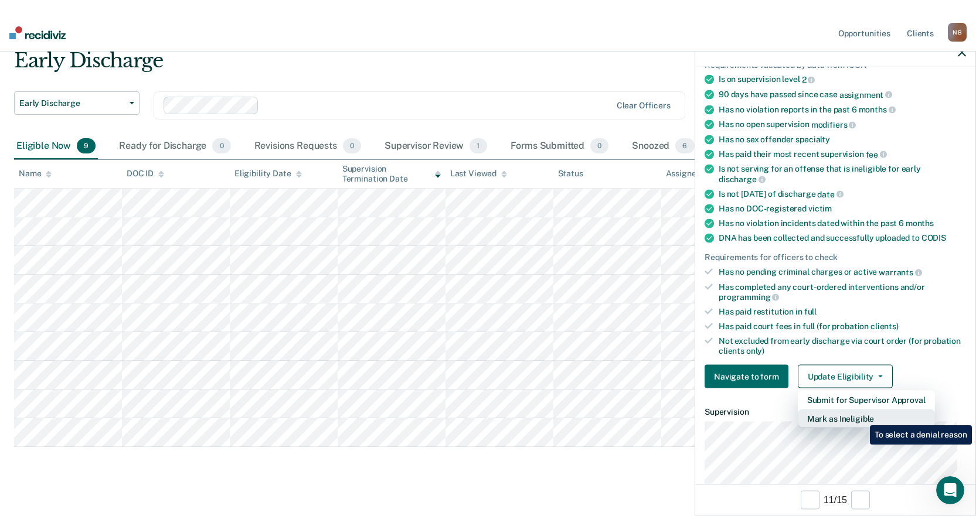
click at [861, 417] on button "Mark as Ineligible" at bounding box center [866, 419] width 137 height 19
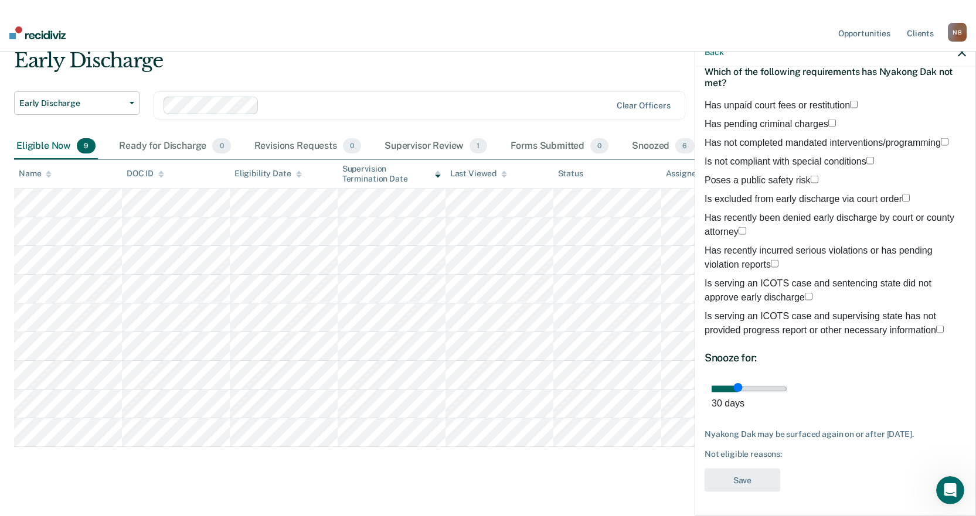
scroll to position [72, 0]
click at [788, 100] on span "Has unpaid court fees or restitution" at bounding box center [777, 105] width 145 height 10
click at [850, 100] on input "Has unpaid court fees or restitution" at bounding box center [854, 104] width 8 height 8
drag, startPoint x: 793, startPoint y: 400, endPoint x: 957, endPoint y: 402, distance: 163.6
type input "90"
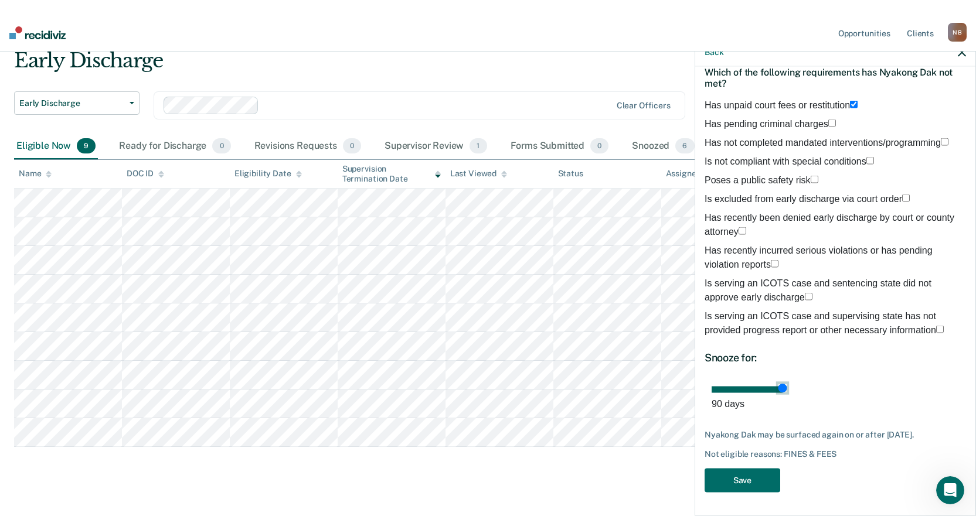
click at [787, 393] on input "range" at bounding box center [750, 389] width 76 height 6
click at [753, 483] on button "Save" at bounding box center [743, 480] width 76 height 24
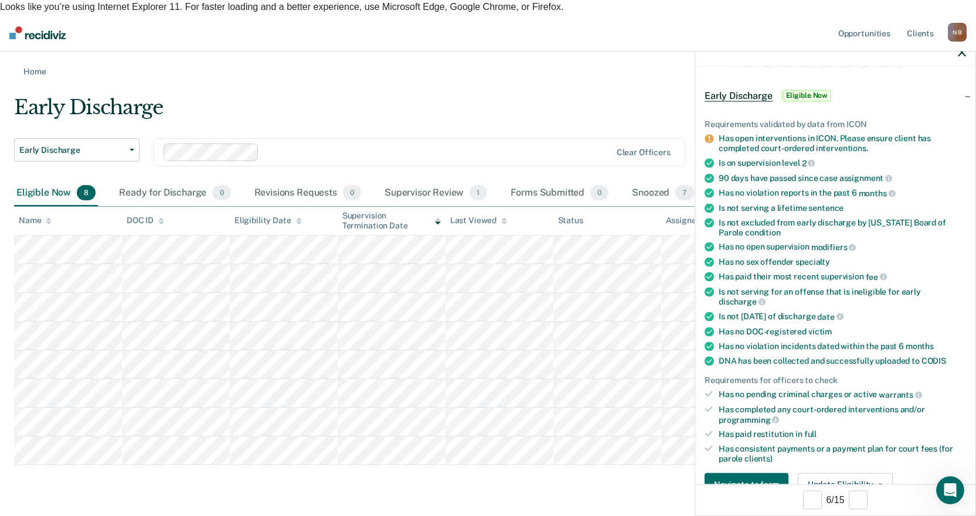
scroll to position [59, 0]
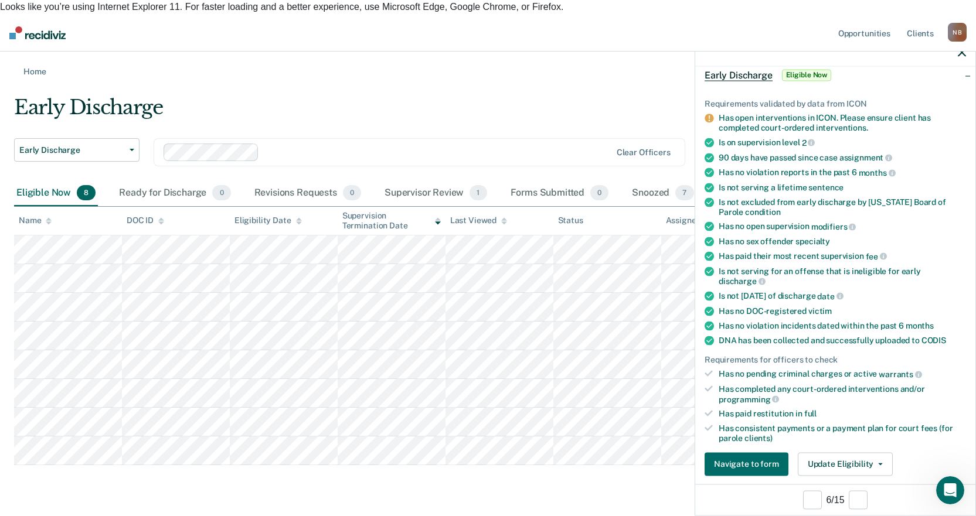
click at [955, 50] on div at bounding box center [835, 52] width 280 height 29
click at [962, 54] on icon "button" at bounding box center [962, 52] width 8 height 8
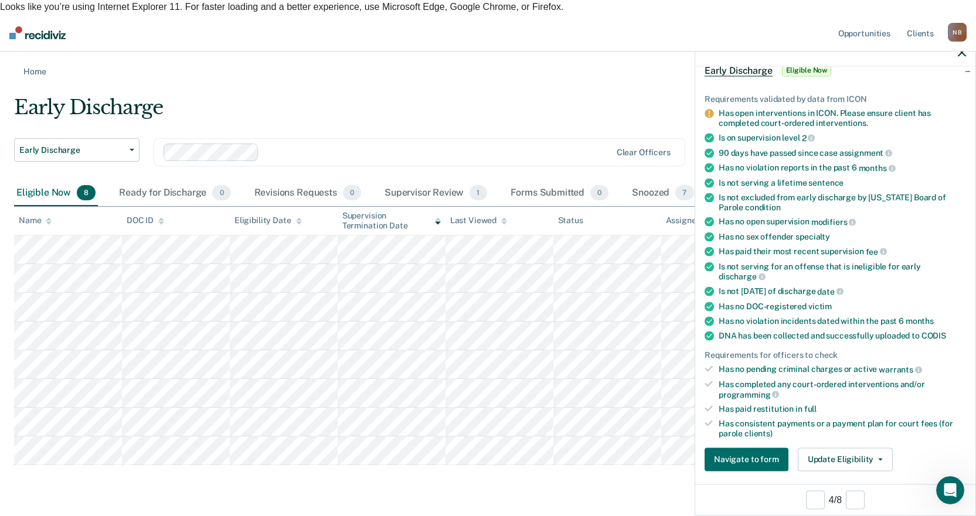
scroll to position [352, 0]
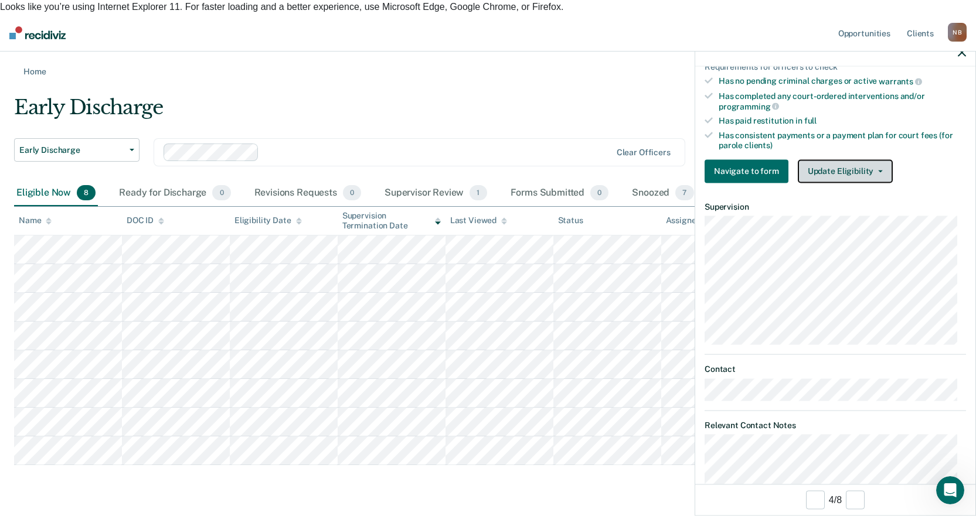
click at [858, 175] on button "Update Eligibility" at bounding box center [845, 170] width 95 height 23
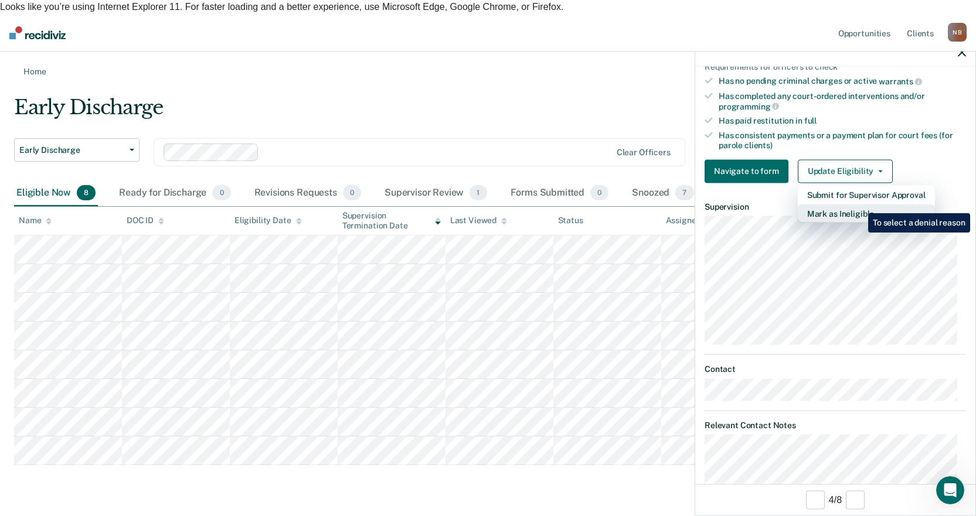
click at [859, 205] on button "Mark as Ineligible" at bounding box center [866, 213] width 137 height 19
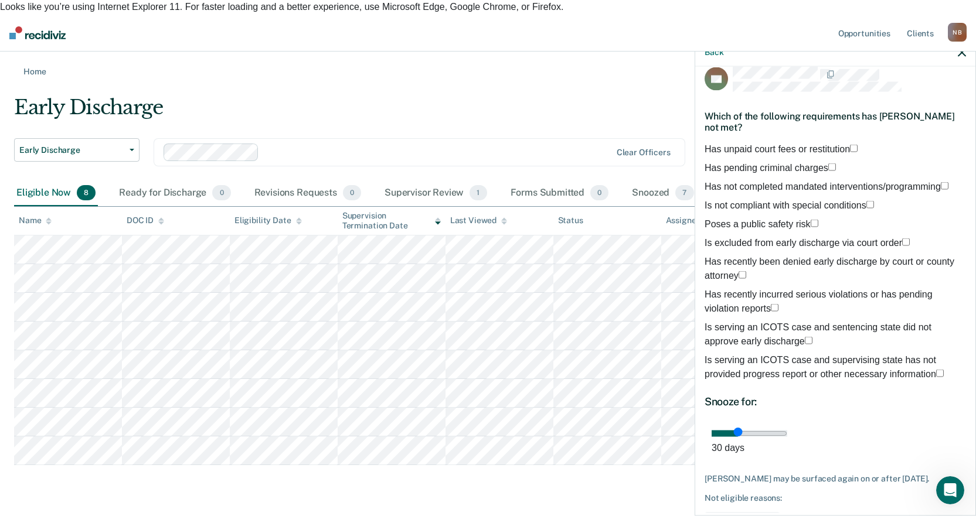
scroll to position [0, 0]
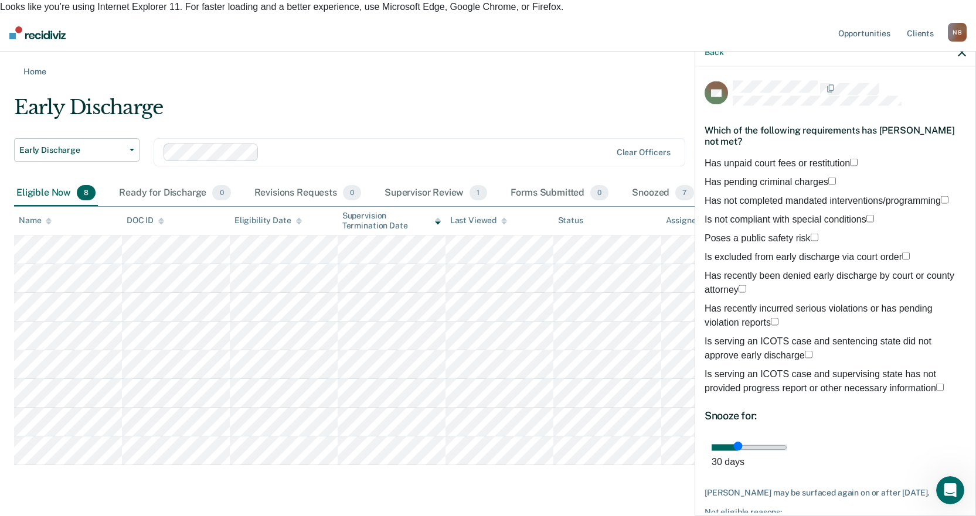
click at [528, 96] on div "Early Discharge" at bounding box center [380, 112] width 732 height 33
click at [964, 52] on icon "button" at bounding box center [962, 52] width 8 height 8
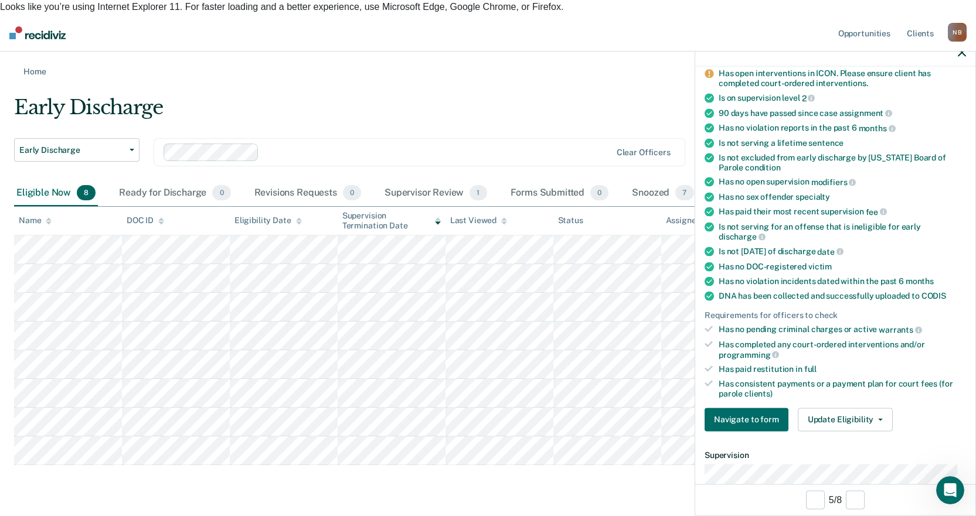
scroll to position [117, 0]
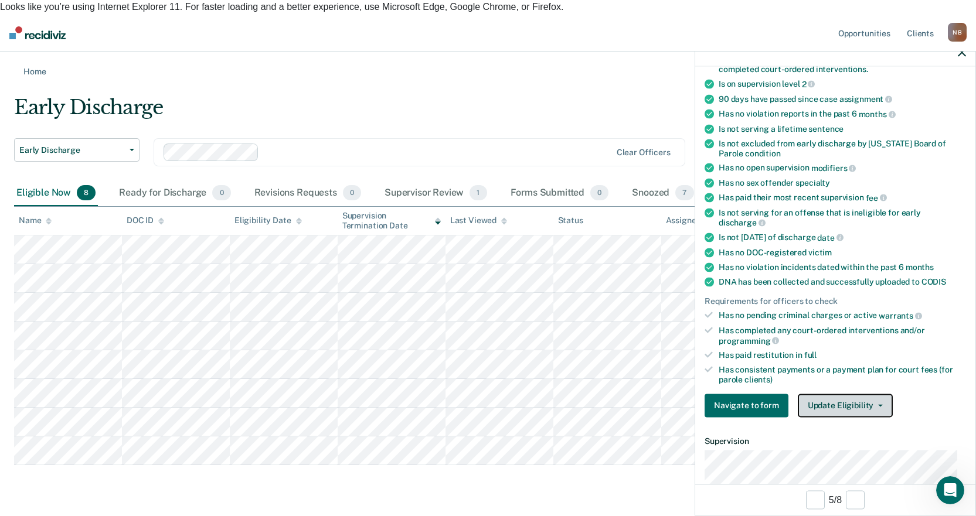
click at [864, 398] on button "Update Eligibility" at bounding box center [845, 405] width 95 height 23
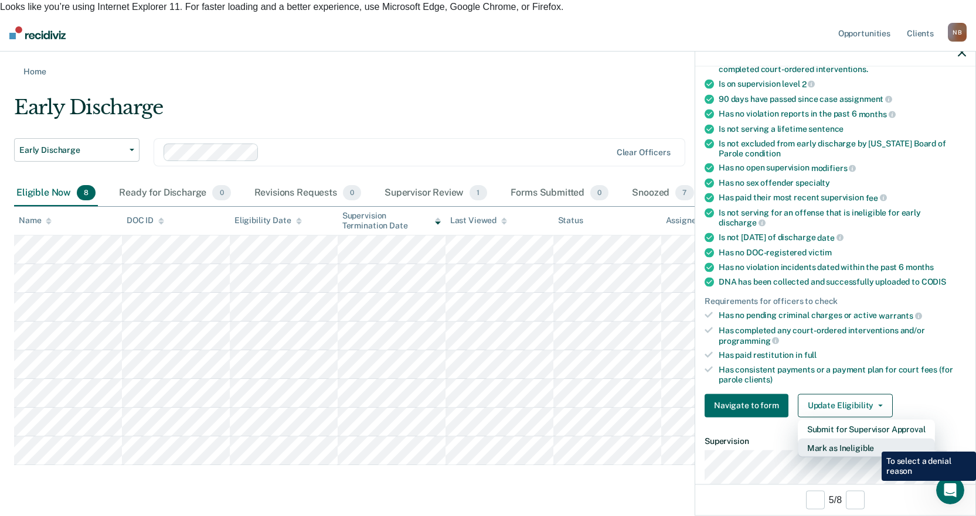
click at [873, 443] on button "Mark as Ineligible" at bounding box center [866, 447] width 137 height 19
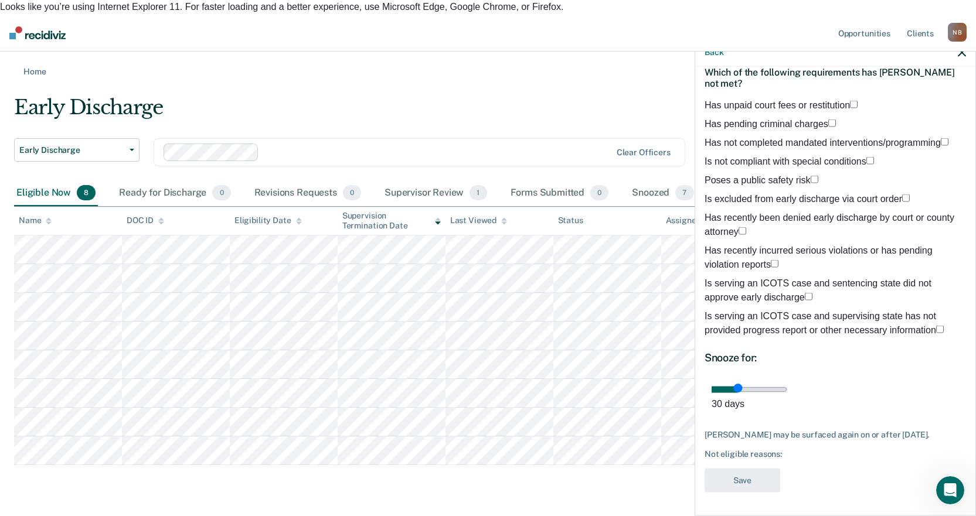
scroll to position [0, 0]
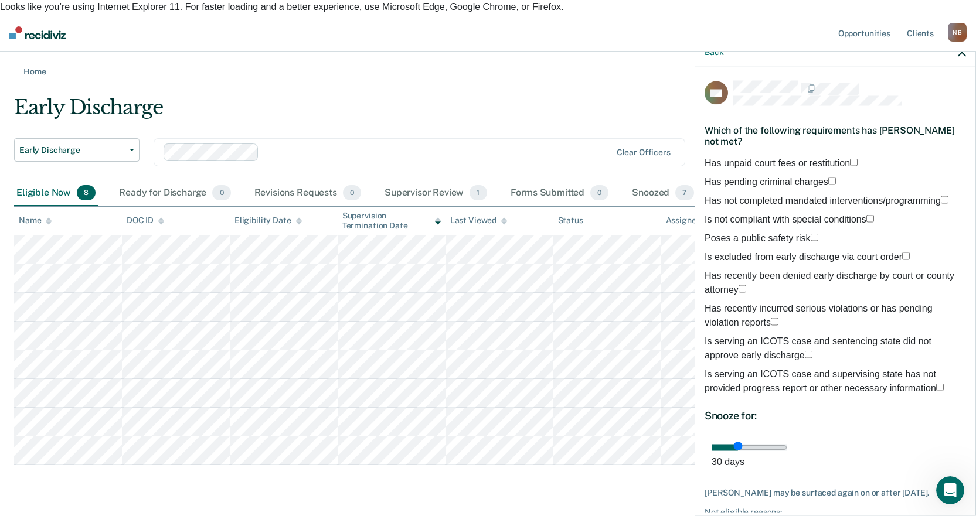
click at [817, 158] on span "Has unpaid court fees or restitution" at bounding box center [777, 163] width 145 height 10
click at [850, 158] on input "Has unpaid court fees or restitution" at bounding box center [854, 162] width 8 height 8
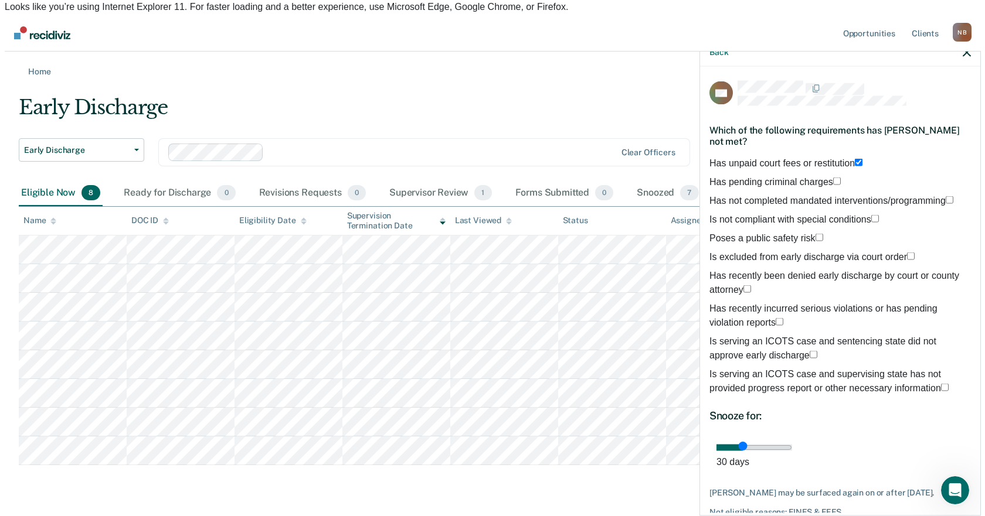
scroll to position [72, 0]
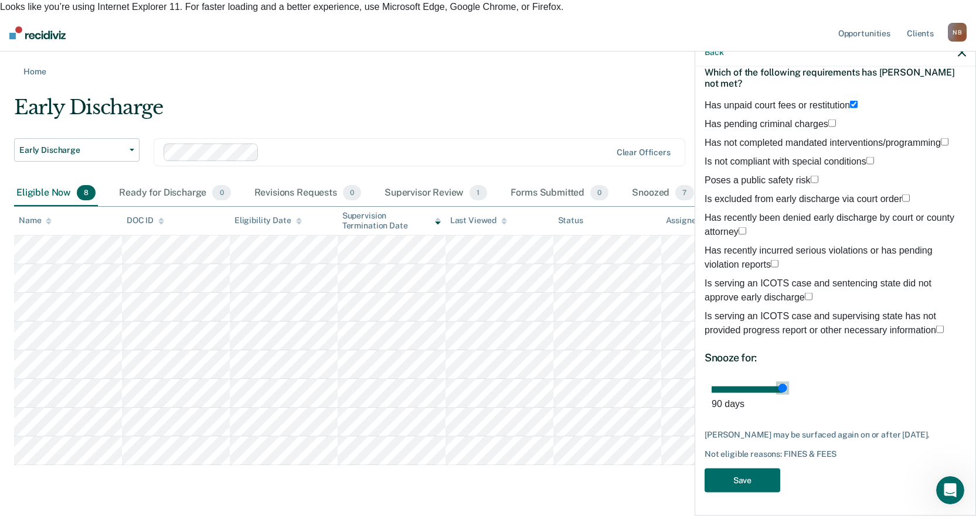
drag, startPoint x: 792, startPoint y: 402, endPoint x: 968, endPoint y: 402, distance: 176.4
type input "90"
click at [787, 393] on input "range" at bounding box center [750, 389] width 76 height 6
click at [729, 492] on button "Save" at bounding box center [743, 480] width 76 height 24
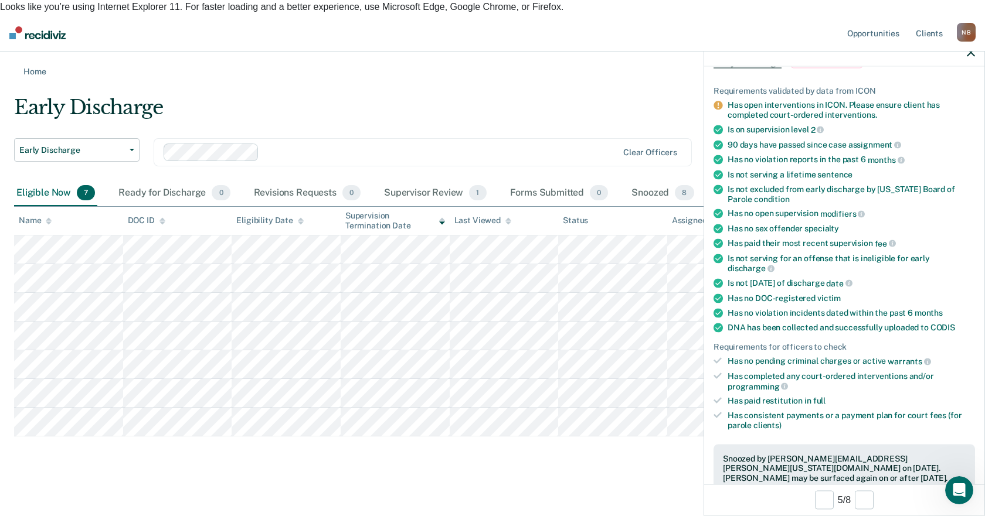
click at [702, 472] on main "Early Discharge Early Discharge Early Discharge Clear officers Eligible Now 7 R…" at bounding box center [492, 299] width 985 height 444
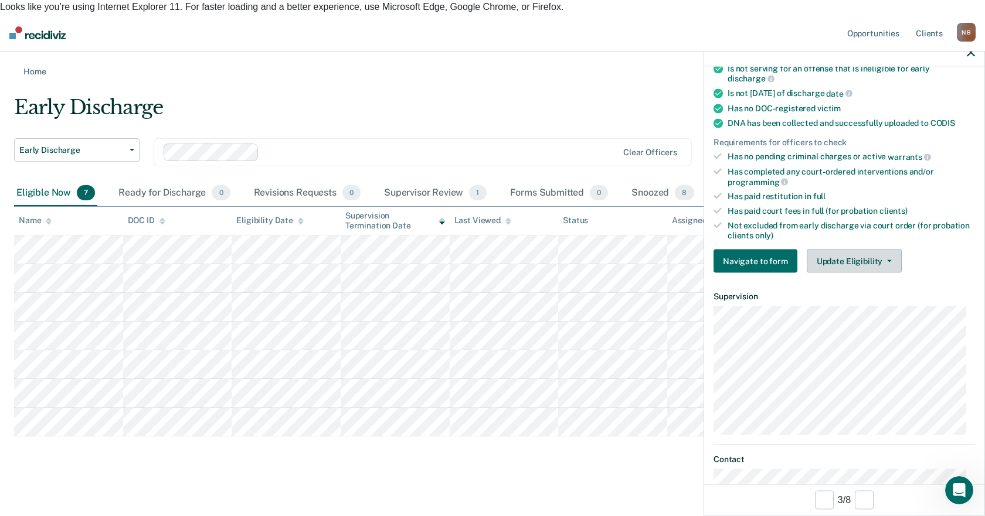
scroll to position [293, 0]
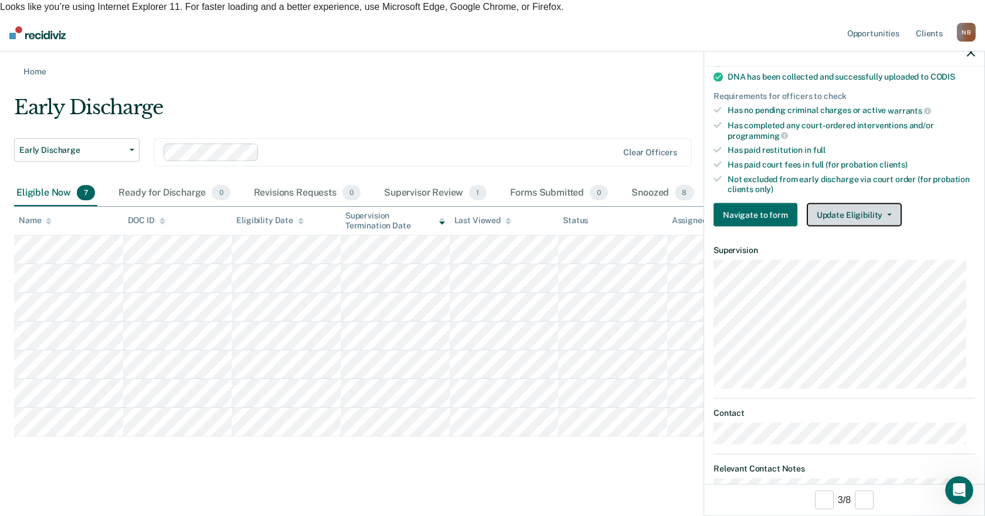
click at [855, 216] on button "Update Eligibility" at bounding box center [854, 214] width 95 height 23
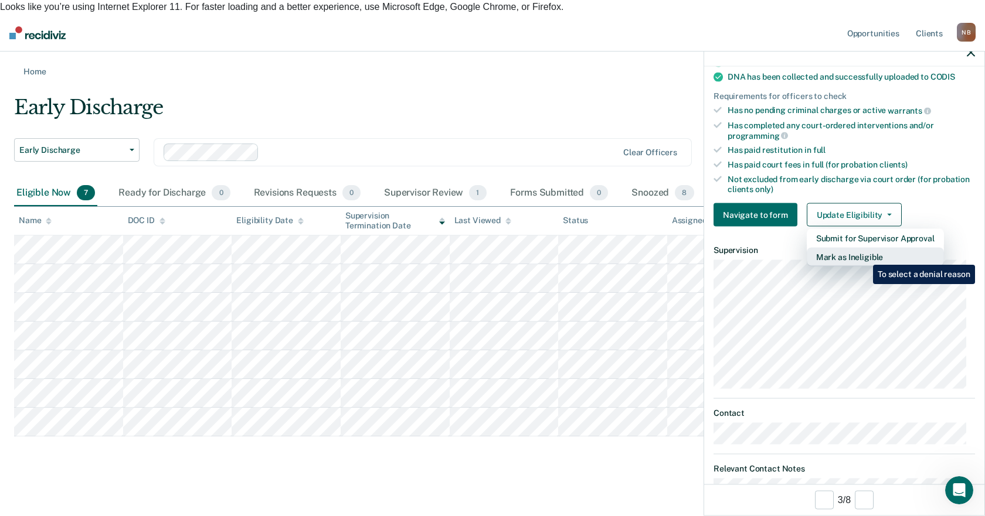
click at [864, 256] on button "Mark as Ineligible" at bounding box center [875, 257] width 137 height 19
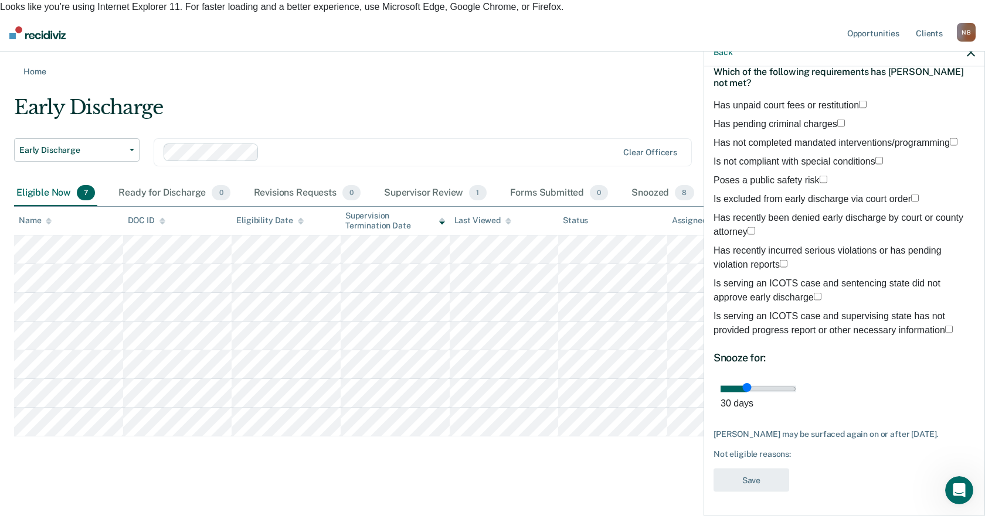
scroll to position [72, 0]
click at [816, 81] on div "Which of the following requirements has Julie Peters not met?" at bounding box center [843, 77] width 261 height 41
click at [817, 100] on span "Has unpaid court fees or restitution" at bounding box center [785, 105] width 145 height 10
click at [859, 100] on input "Has unpaid court fees or restitution" at bounding box center [863, 104] width 8 height 8
click at [824, 137] on span "Has not completed mandated interventions/programming" at bounding box center [831, 142] width 236 height 10
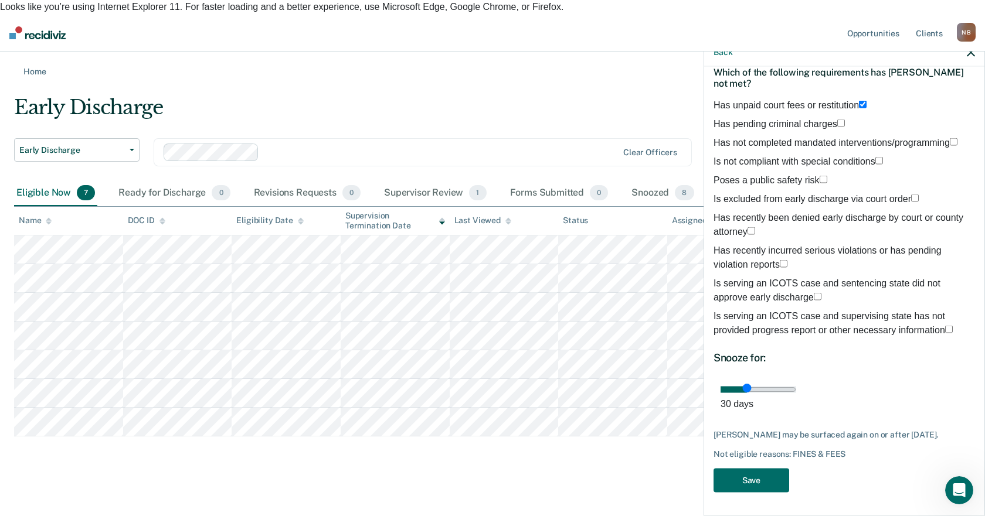
click at [950, 138] on input "Has not completed mandated interventions/programming" at bounding box center [954, 142] width 8 height 8
drag, startPoint x: 799, startPoint y: 399, endPoint x: 1021, endPoint y: 413, distance: 222.0
type input "90"
click at [796, 393] on input "range" at bounding box center [758, 389] width 76 height 6
click at [747, 479] on button "Save" at bounding box center [751, 480] width 76 height 24
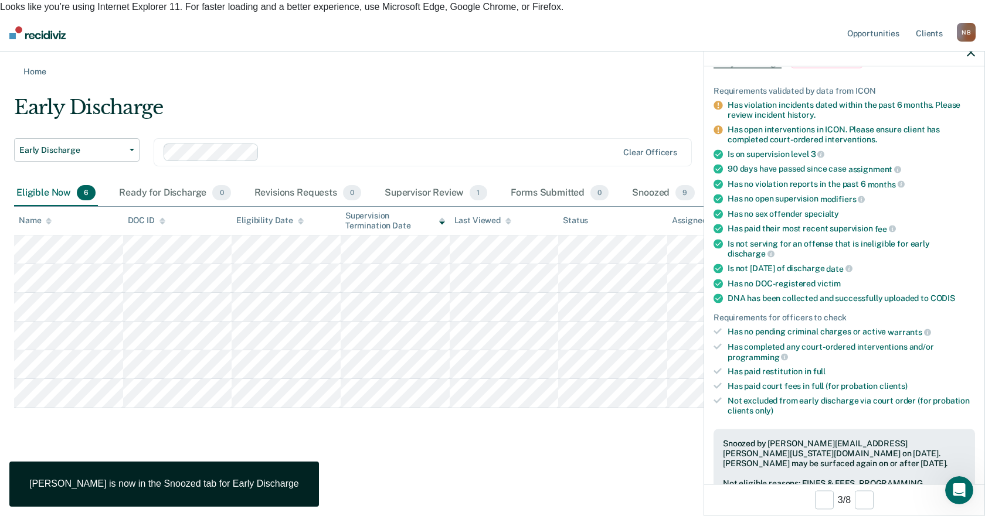
click at [684, 478] on main "Early Discharge Early Discharge Early Discharge Clear officers Eligible Now 6 R…" at bounding box center [492, 284] width 985 height 415
click at [972, 54] on icon "button" at bounding box center [971, 52] width 8 height 8
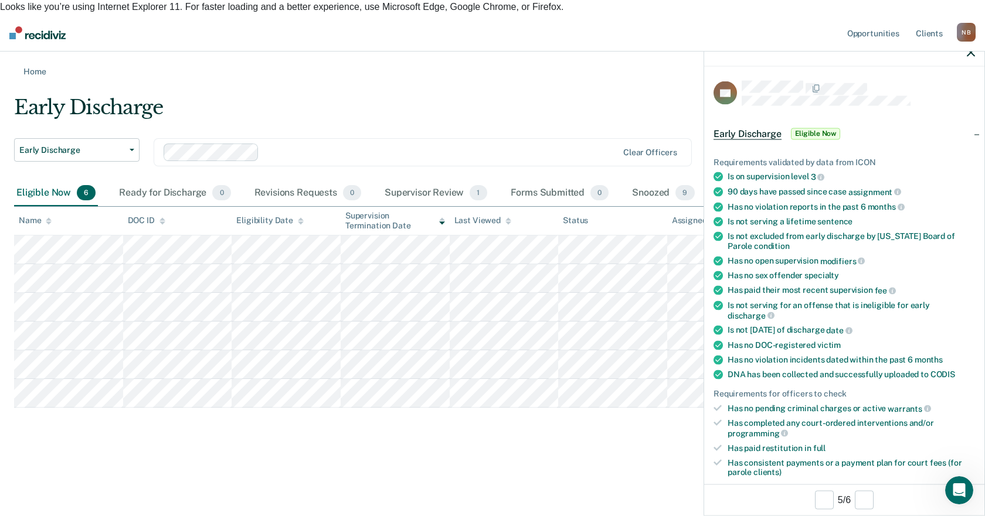
click at [306, 407] on div "Early Discharge Early Discharge Early Discharge Clear officers Eligible Now 6 R…" at bounding box center [492, 252] width 957 height 312
click at [973, 52] on icon "button" at bounding box center [971, 52] width 8 height 8
